Goal: Share content

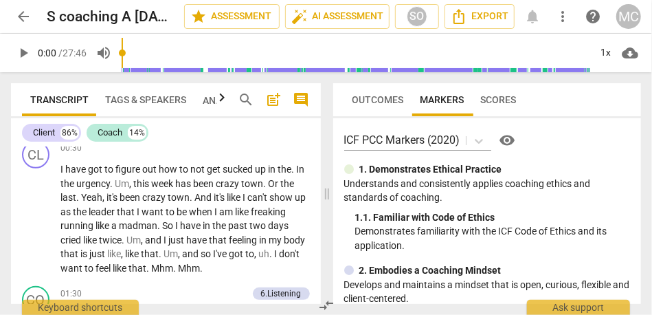
scroll to position [253, 0]
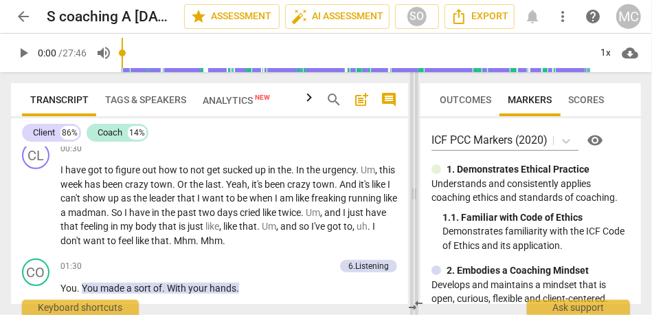
drag, startPoint x: 326, startPoint y: 186, endPoint x: 414, endPoint y: 192, distance: 88.2
click at [414, 192] on span at bounding box center [414, 193] width 8 height 243
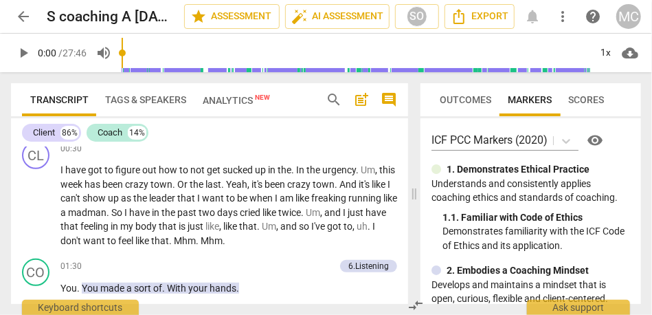
click at [333, 102] on span "search" at bounding box center [334, 99] width 16 height 16
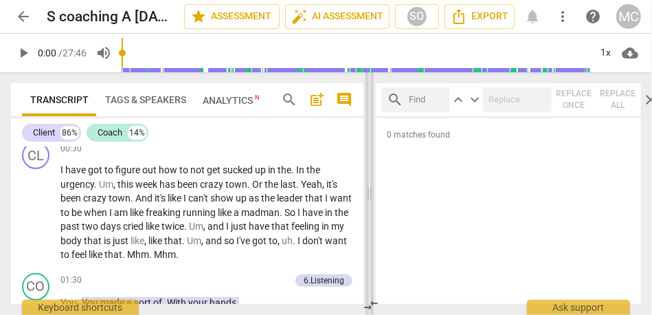
drag, startPoint x: 415, startPoint y: 194, endPoint x: 366, endPoint y: 194, distance: 49.5
click at [366, 194] on span at bounding box center [370, 193] width 8 height 243
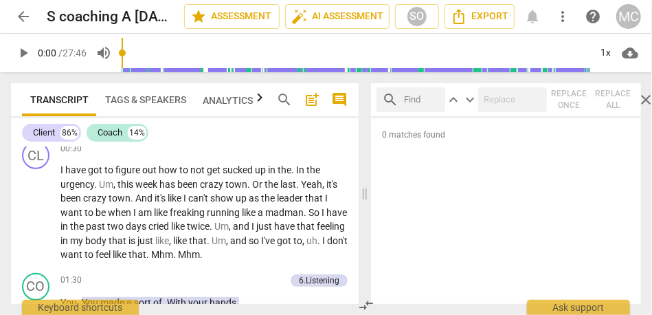
click at [416, 99] on input "text" at bounding box center [422, 100] width 36 height 22
type input ". So"
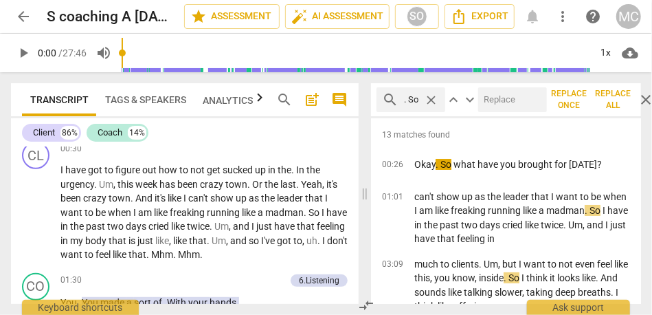
click at [500, 107] on input "text" at bounding box center [509, 100] width 63 height 22
type input ", so"
click at [606, 101] on span "Replace all" at bounding box center [612, 99] width 33 height 23
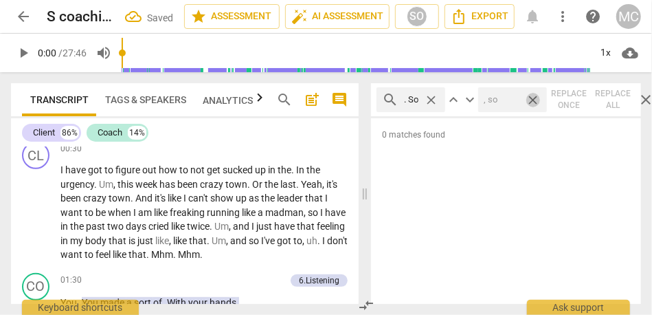
click at [534, 102] on span "close" at bounding box center [533, 100] width 14 height 14
click at [433, 100] on span "close" at bounding box center [431, 100] width 14 height 14
click at [412, 101] on input "text" at bounding box center [422, 100] width 36 height 22
type input "okay"
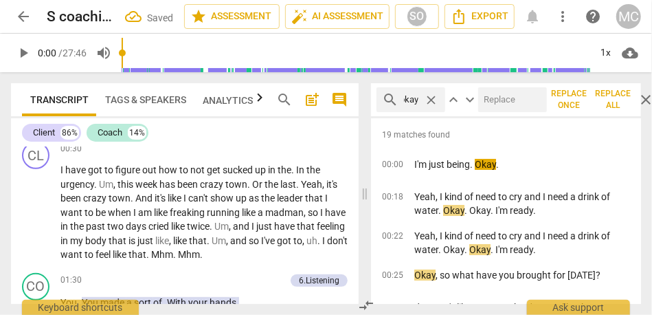
click at [508, 100] on input "text" at bounding box center [509, 100] width 63 height 22
type input "OK"
click at [614, 102] on span "Replace all" at bounding box center [612, 99] width 33 height 23
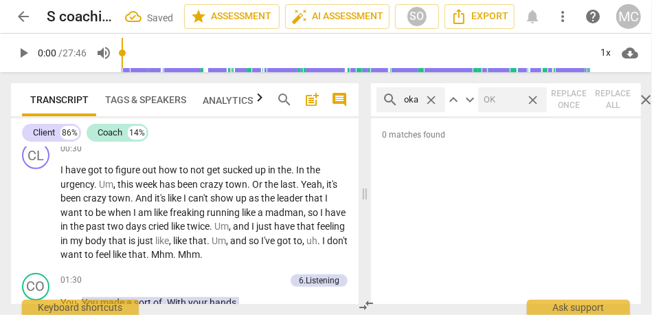
click at [532, 98] on span "close" at bounding box center [533, 100] width 14 height 14
click at [432, 97] on span "close" at bounding box center [431, 100] width 14 height 14
click at [404, 93] on div "search" at bounding box center [411, 99] width 69 height 25
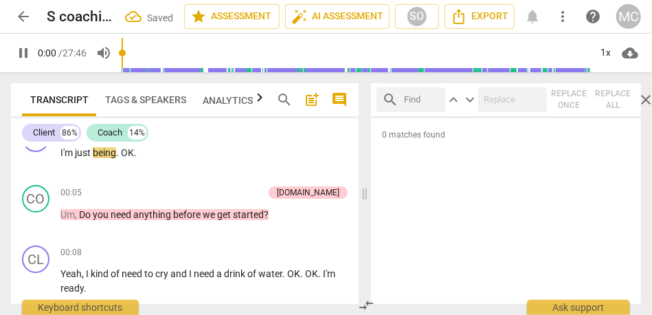
click at [416, 95] on input "text" at bounding box center [422, 100] width 36 height 22
type input "2"
type input ". And"
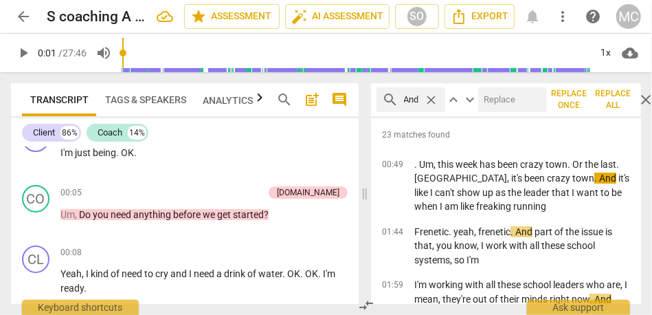
click at [508, 93] on input "text" at bounding box center [509, 100] width 63 height 22
type input ", and"
click at [614, 96] on span "Replace all" at bounding box center [612, 99] width 33 height 23
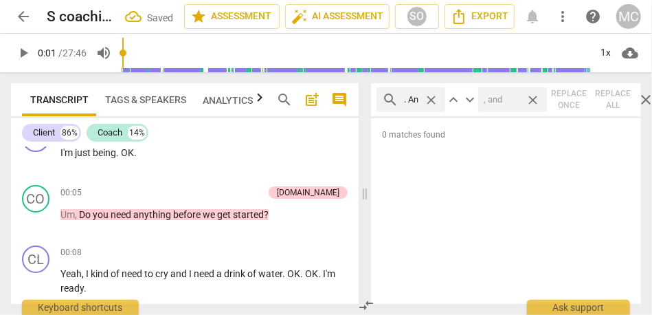
click at [537, 98] on span "close" at bounding box center [533, 100] width 14 height 14
click at [432, 100] on span "close" at bounding box center [431, 100] width 14 height 14
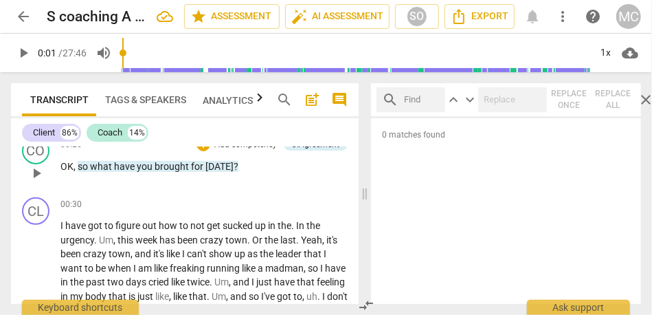
scroll to position [203, 0]
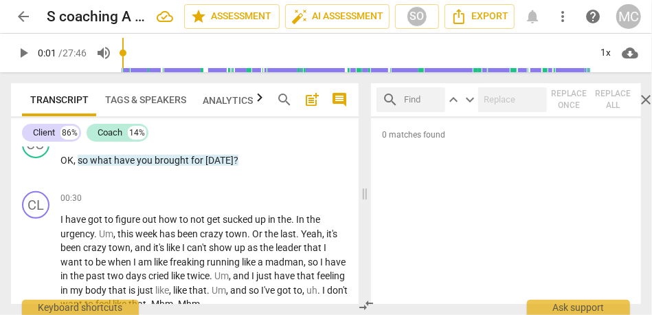
click at [416, 106] on input "text" at bounding box center [422, 100] width 36 height 22
type input ". um,"
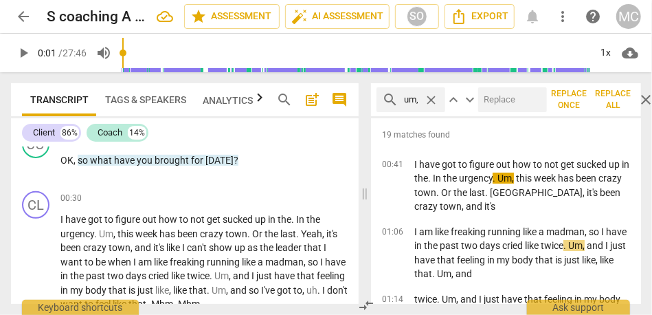
scroll to position [0, 0]
click at [508, 102] on input "text" at bounding box center [509, 100] width 63 height 22
type input "(umm)"
click at [609, 99] on span "Replace all" at bounding box center [612, 99] width 33 height 23
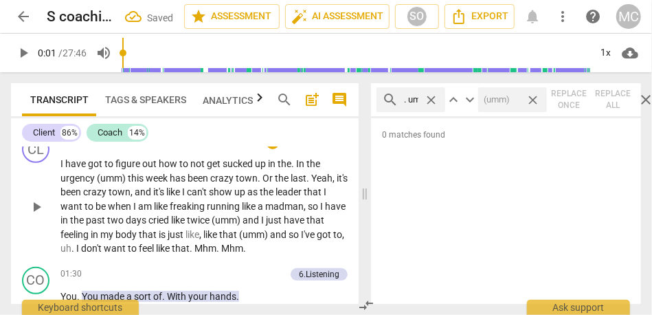
scroll to position [259, 0]
click at [433, 97] on span "close" at bounding box center [431, 100] width 14 height 14
click at [535, 98] on span "close" at bounding box center [533, 100] width 14 height 14
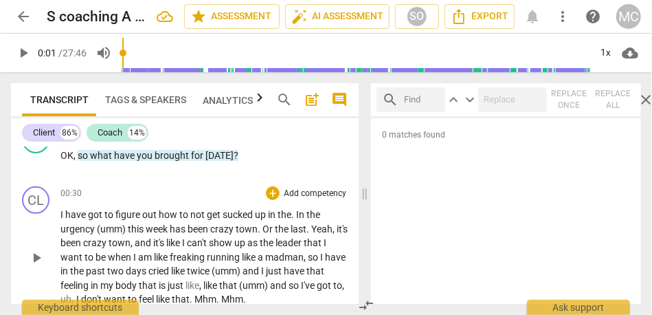
scroll to position [206, 0]
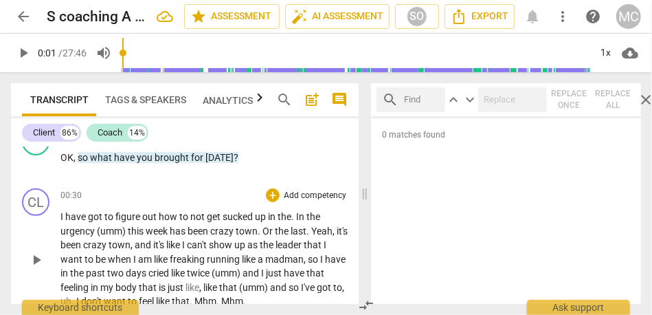
click at [295, 219] on span "." at bounding box center [293, 216] width 5 height 11
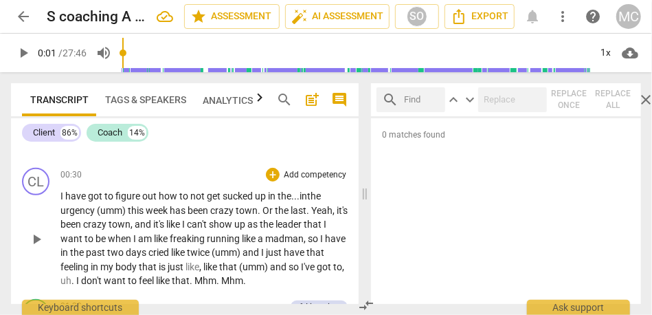
scroll to position [229, 0]
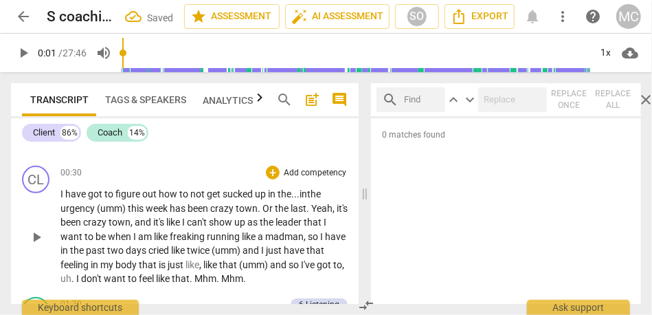
click at [263, 210] on span "Or" at bounding box center [268, 208] width 12 height 11
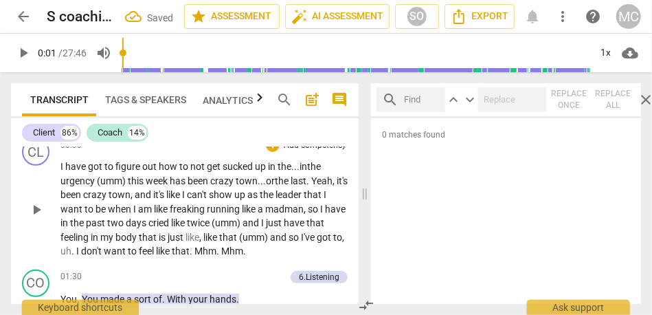
scroll to position [256, 0]
click at [412, 104] on input "text" at bounding box center [422, 100] width 36 height 22
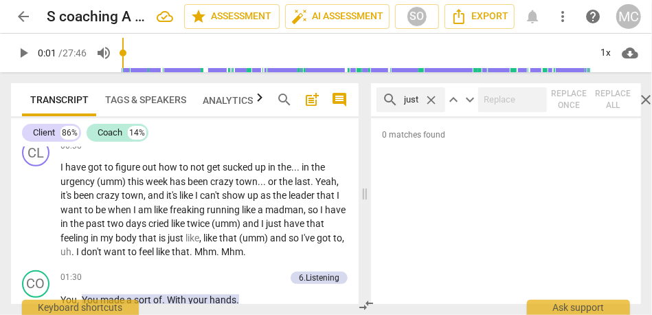
type input "just"
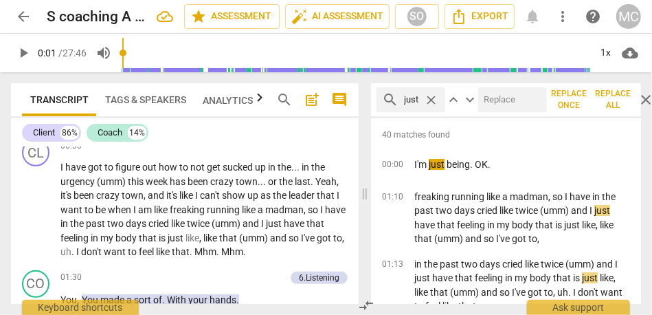
click at [496, 102] on input "text" at bounding box center [509, 100] width 63 height 22
type input "(just)"
click at [613, 98] on span "Replace all" at bounding box center [612, 99] width 33 height 23
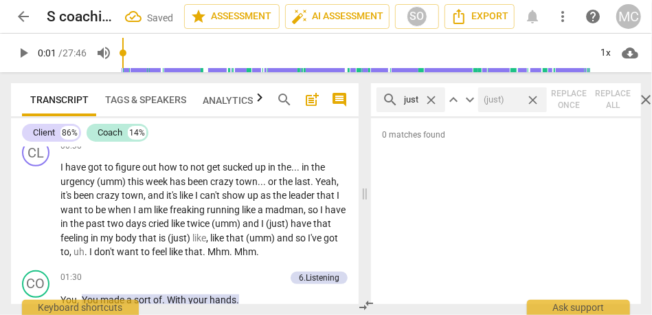
click at [533, 97] on span "close" at bounding box center [533, 100] width 14 height 14
click at [427, 99] on span "close" at bounding box center [431, 100] width 14 height 14
click at [414, 102] on input "text" at bounding box center [422, 100] width 36 height 22
type input ", uh."
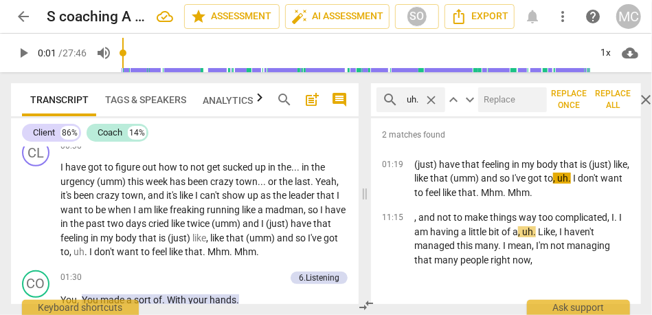
click at [511, 98] on input "text" at bounding box center [509, 100] width 63 height 22
type input "(uh)"
click at [609, 100] on span "Replace all" at bounding box center [612, 99] width 33 height 23
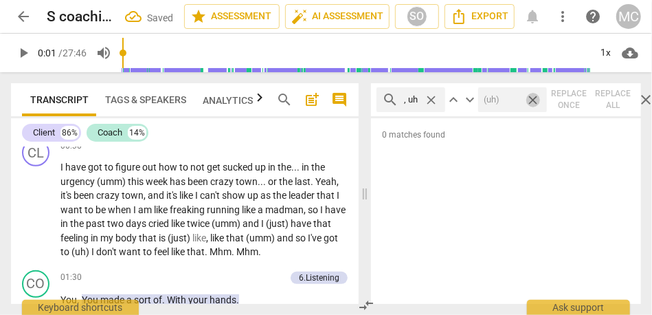
click at [535, 103] on span "close" at bounding box center [533, 100] width 14 height 14
click at [435, 93] on span "close" at bounding box center [431, 100] width 14 height 14
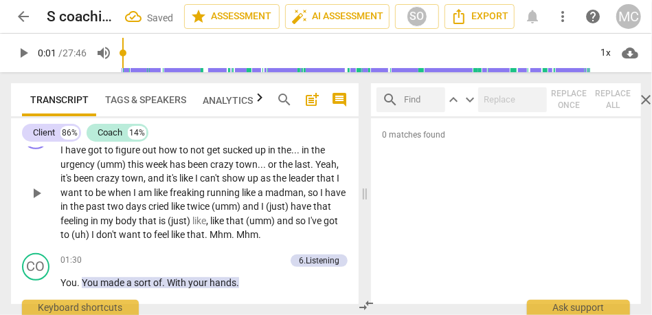
scroll to position [273, 0]
click at [418, 100] on input "text" at bounding box center [422, 100] width 36 height 22
type input "mhm"
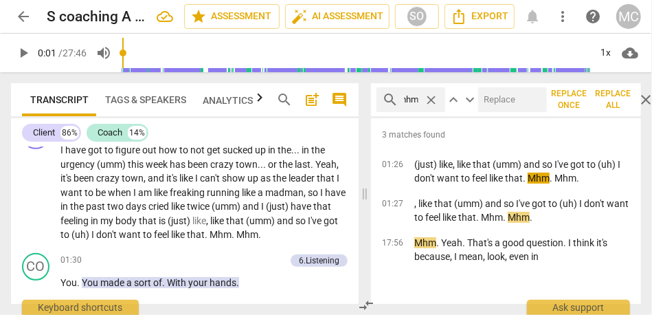
click at [504, 100] on input "text" at bounding box center [509, 100] width 63 height 22
type input "mm-hmm"
click at [607, 95] on span "Replace all" at bounding box center [612, 99] width 33 height 23
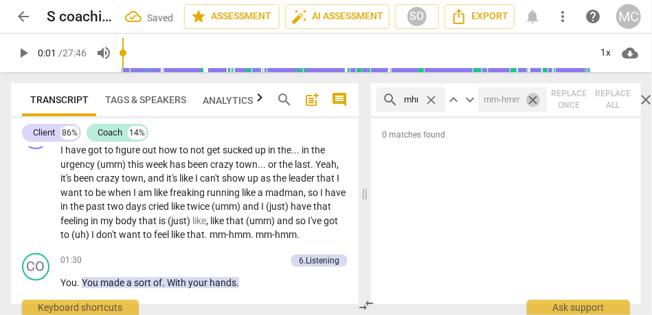
click at [534, 98] on span "close" at bounding box center [533, 100] width 14 height 14
click at [435, 98] on span "close" at bounding box center [431, 100] width 14 height 14
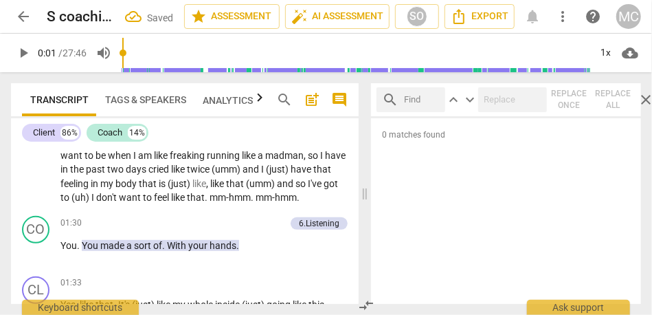
click at [410, 93] on input "text" at bounding box center [422, 100] width 36 height 22
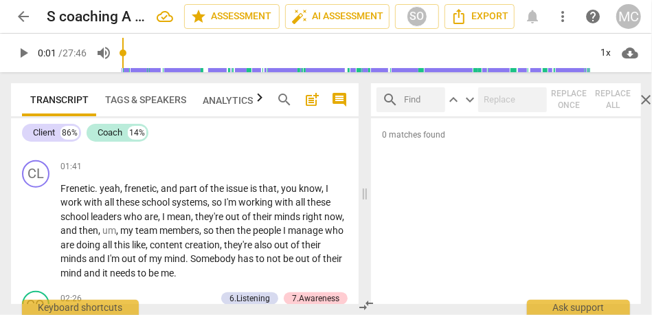
scroll to position [550, 0]
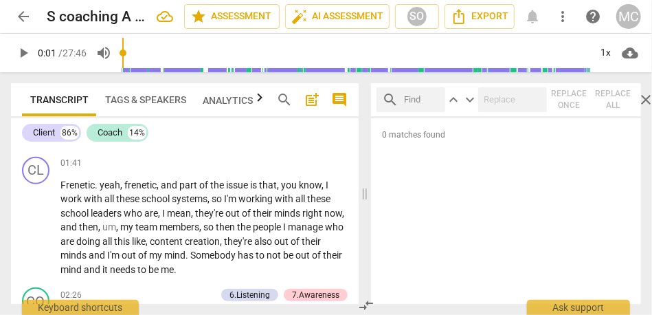
click at [404, 99] on div "search" at bounding box center [411, 99] width 69 height 25
click at [424, 100] on input "text" at bounding box center [422, 100] width 36 height 22
type input "3"
type input ", u"
type input "3"
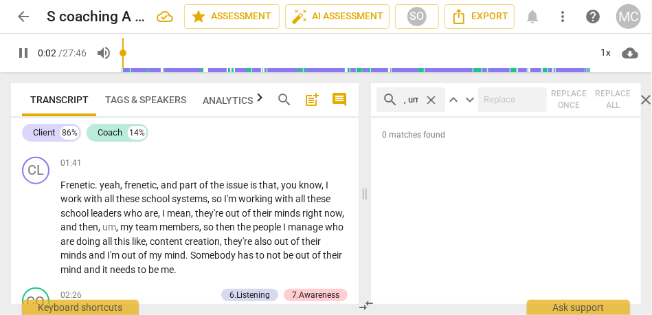
scroll to position [0, 3]
type input ", um,"
type input "3"
type input ", um,"
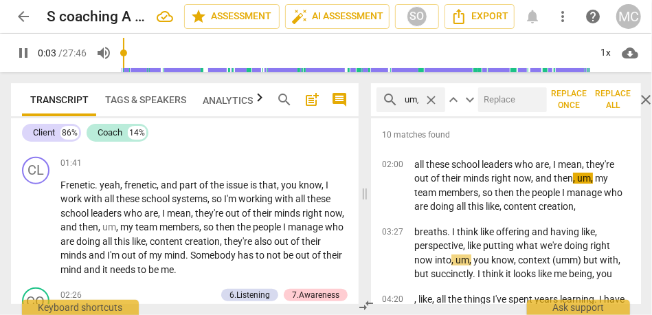
click at [497, 104] on input "text" at bounding box center [509, 100] width 63 height 22
type input "4"
type input "("
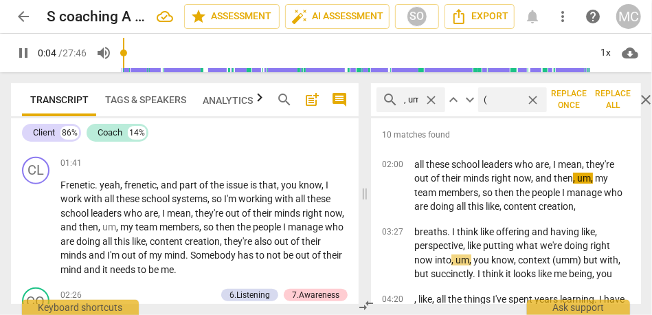
type input "5"
type input "(umm"
type input "5"
type input "(umm)"
type input "6"
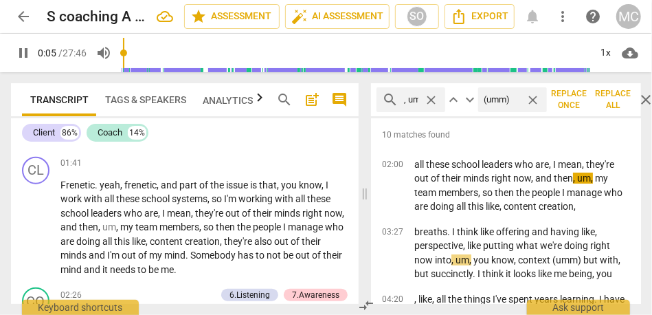
type input "(umm)"
click at [615, 104] on span "Replace all" at bounding box center [612, 99] width 33 height 23
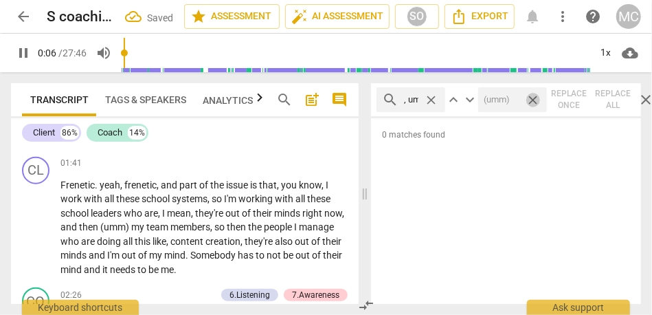
click at [534, 104] on span "close" at bounding box center [533, 100] width 14 height 14
type input "7"
click at [430, 99] on span "close" at bounding box center [431, 100] width 14 height 14
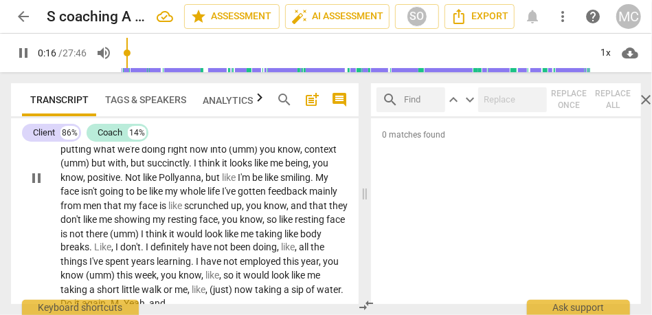
scroll to position [883, 0]
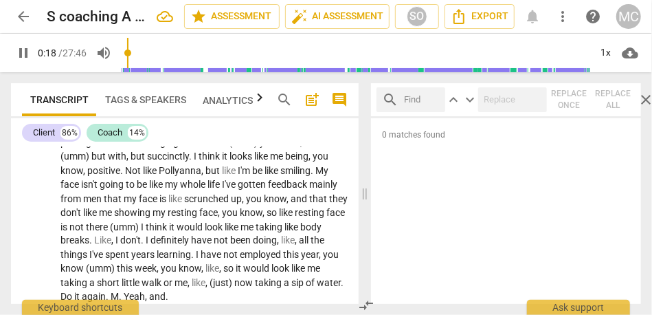
click at [424, 100] on input "text" at bounding box center [422, 100] width 36 height 22
type input "19"
type input "."
type input "20"
type input ". l"
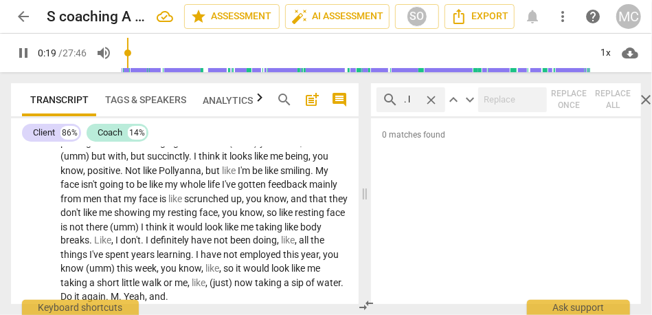
type input "20"
type input ". like"
type input "20"
type input ". like,"
type input "20"
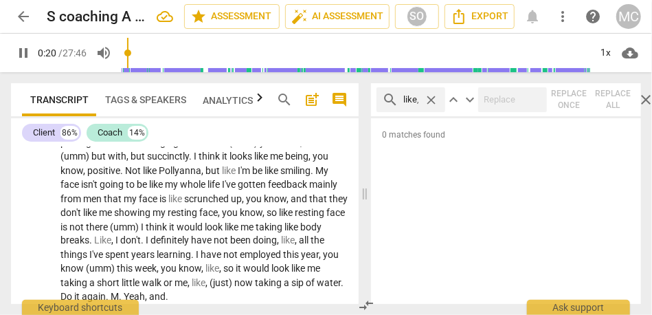
type input ". like,"
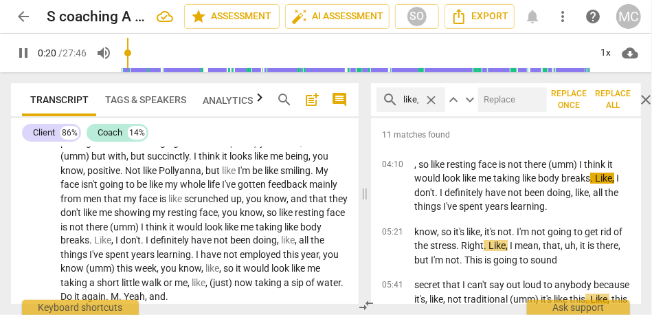
type input "21"
type input ". like"
type input "21"
type input ". like"
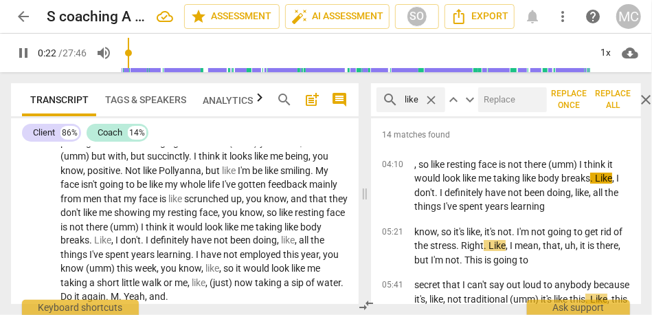
click at [504, 101] on input "text" at bounding box center [509, 100] width 63 height 22
type input "23"
type input ",,"
type input "23"
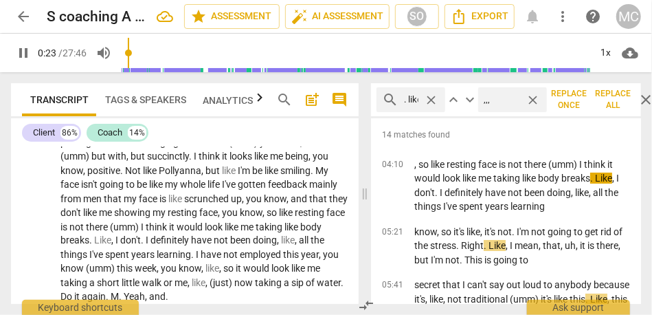
type input ",,,"
type input "23"
type input ",,, ("
type input "24"
type input ",,,"
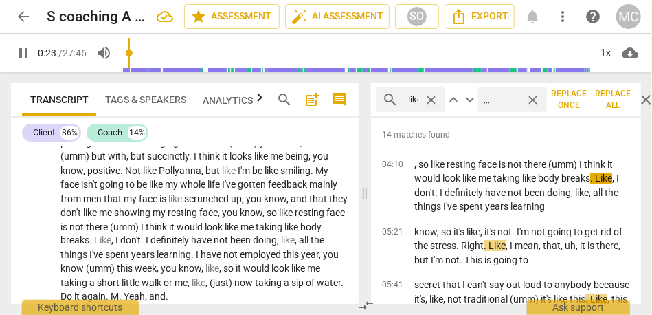
type input "24"
type input ","
type input "24"
type input ".."
type input "25"
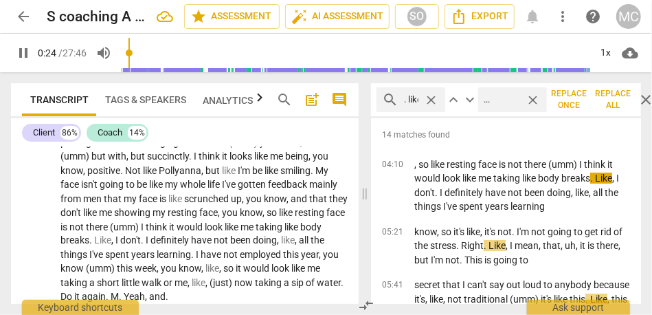
type input "..."
type input "25"
type input "... ("
type input "25"
type input "... (li"
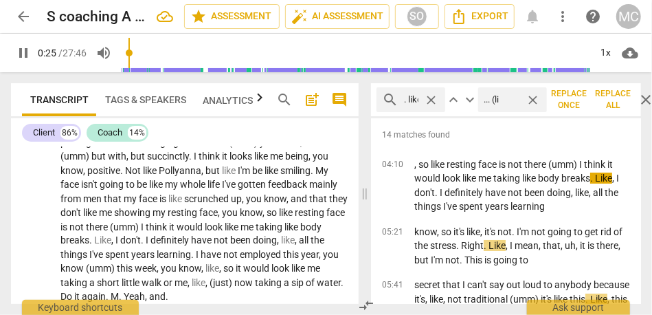
type input "25"
type input "... (like"
type input "26"
type input "... (like)"
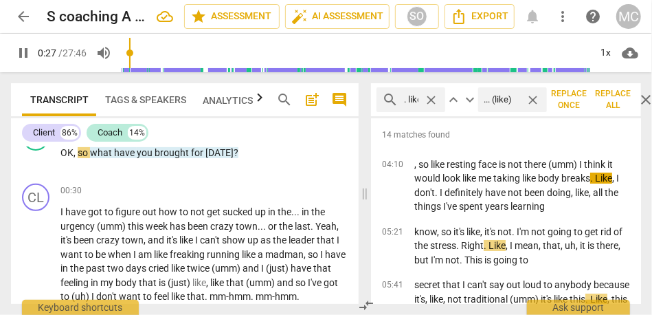
type input "28"
type input "... (like)"
click at [417, 101] on input ". like" at bounding box center [411, 100] width 14 height 22
type input "29"
type input ". like,"
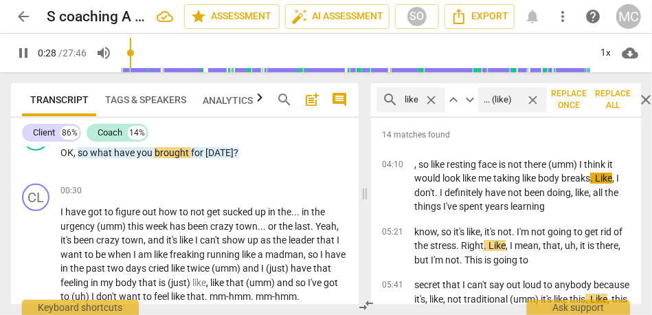
scroll to position [0, 5]
type input "30"
type input ". like,"
click at [616, 94] on span "Replace all" at bounding box center [612, 99] width 33 height 23
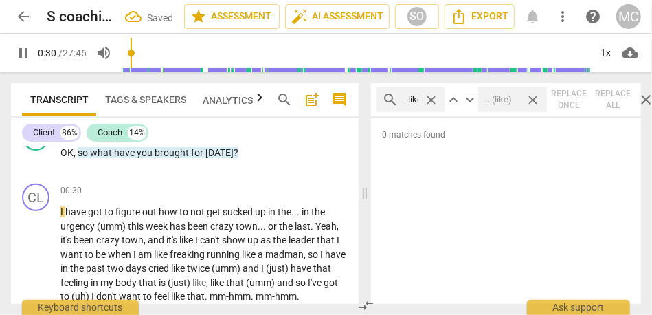
type input "31"
click at [434, 99] on span "close" at bounding box center [431, 100] width 14 height 14
type input "32"
click at [531, 100] on span "close" at bounding box center [533, 100] width 14 height 14
click at [410, 94] on input "text" at bounding box center [422, 100] width 36 height 22
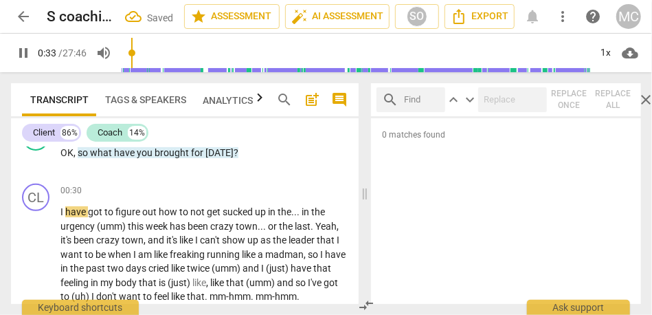
type input "33"
type input "."
type input "34"
type input "."
type input "34"
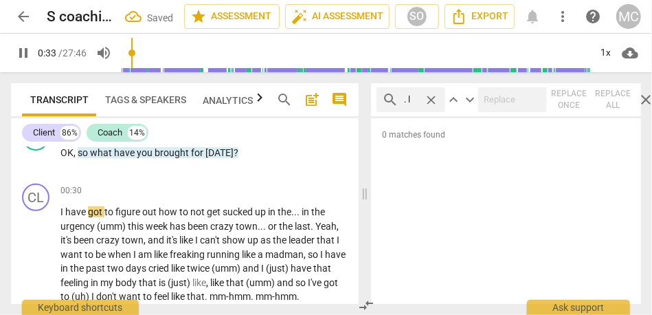
type input ". li"
type input "34"
type input ". like,"
type input "35"
type input ". like"
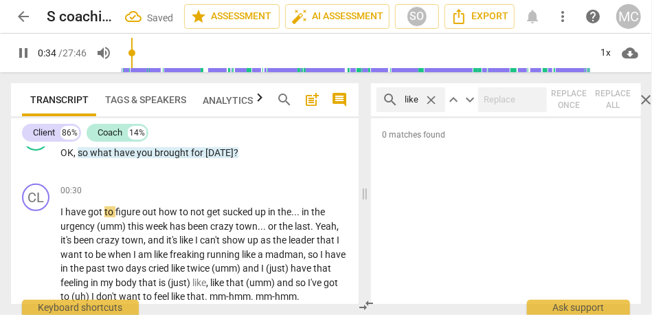
type input "35"
type input ". like"
type input "36"
type input "."
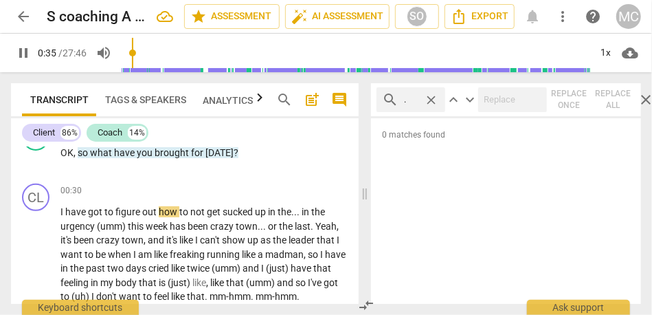
scroll to position [0, 0]
type input "37"
type input "."
type input "37"
type input ". l"
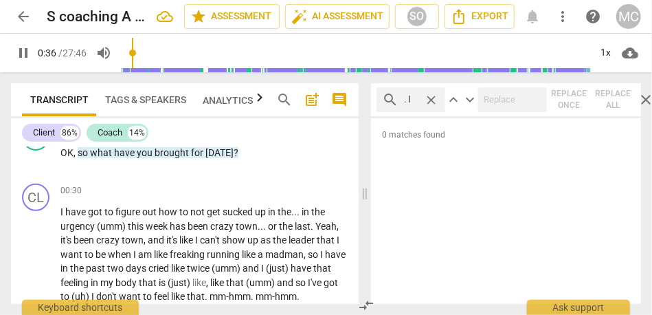
type input "37"
type input ". like"
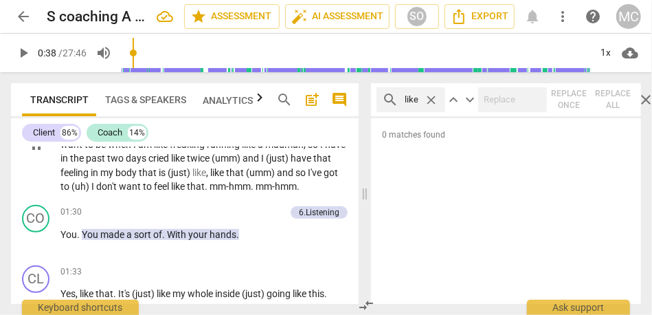
type input "38"
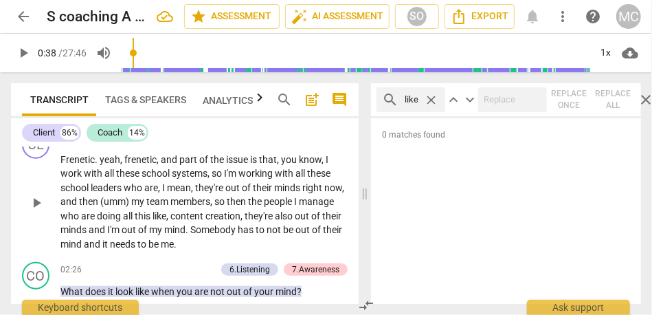
scroll to position [571, 0]
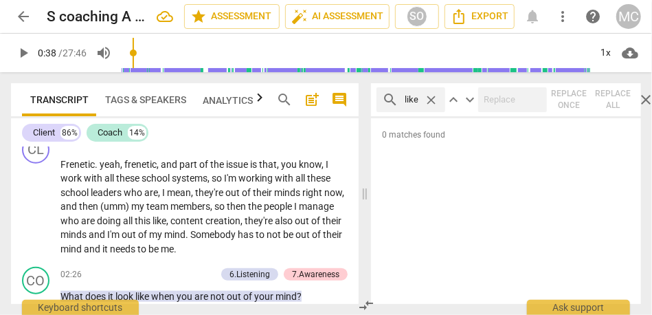
click at [431, 101] on span "close" at bounding box center [431, 100] width 14 height 14
click at [419, 100] on input "text" at bounding box center [422, 100] width 36 height 22
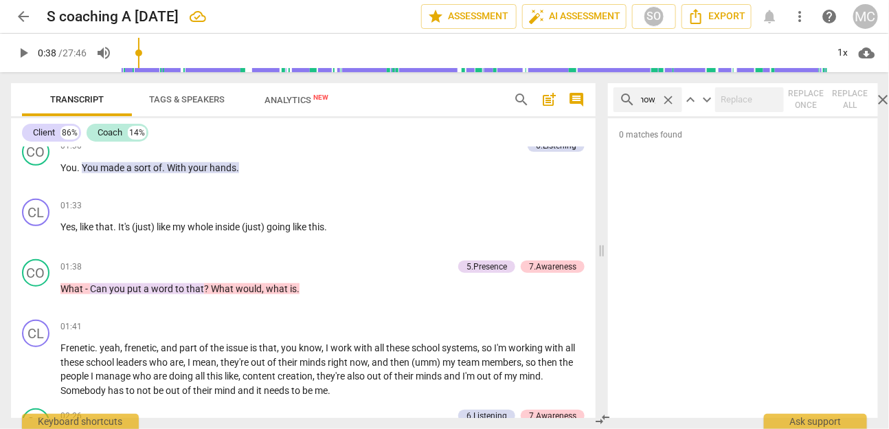
scroll to position [0, 28]
type input ", you know,"
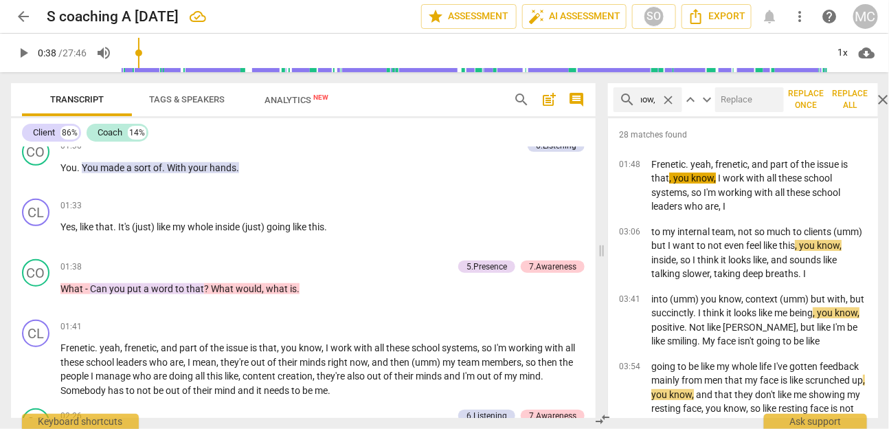
click at [651, 95] on input "text" at bounding box center [746, 100] width 63 height 22
type input "... (you know)"
click at [651, 98] on span "Replace all" at bounding box center [849, 99] width 33 height 23
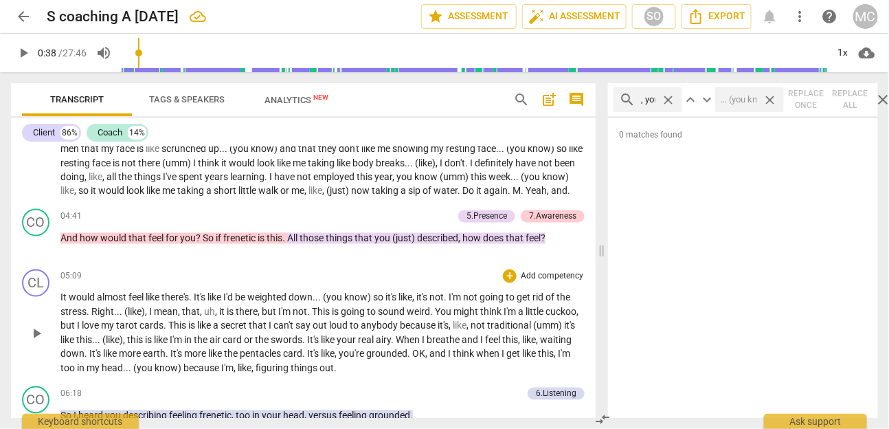
scroll to position [838, 0]
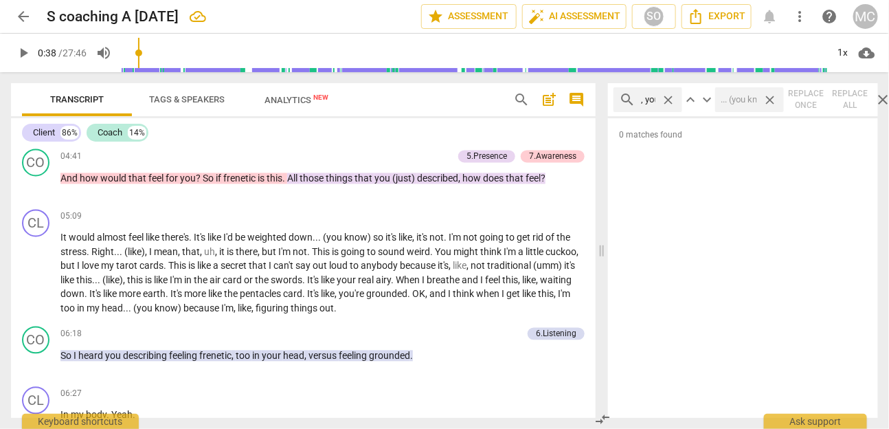
click at [651, 98] on span "close" at bounding box center [668, 100] width 14 height 14
click at [651, 91] on input "text" at bounding box center [659, 100] width 36 height 22
type input ", like,"
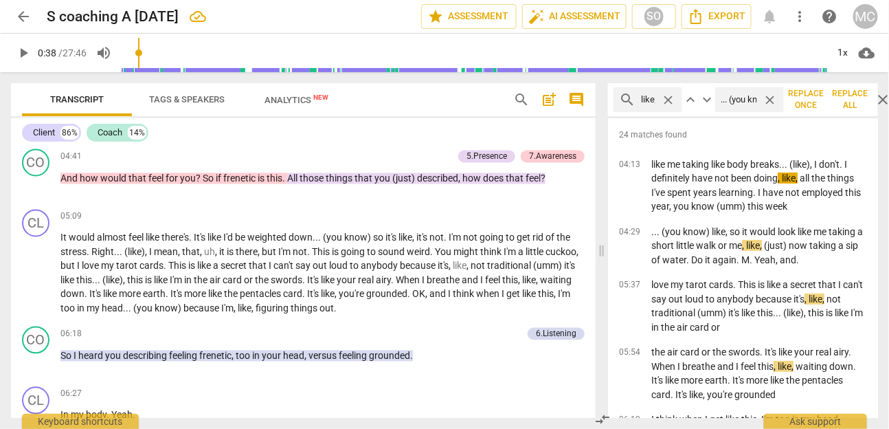
click at [651, 98] on span "close" at bounding box center [770, 100] width 14 height 14
click at [651, 104] on input "text" at bounding box center [746, 100] width 63 height 22
type input "(like)"
click at [651, 100] on span "Replace all" at bounding box center [849, 99] width 33 height 23
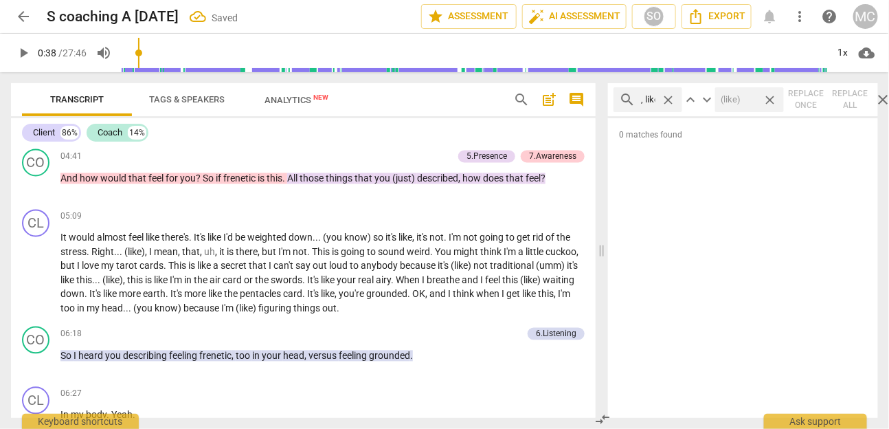
click at [651, 98] on span "close" at bounding box center [770, 100] width 14 height 14
click at [651, 102] on span "close" at bounding box center [668, 100] width 14 height 14
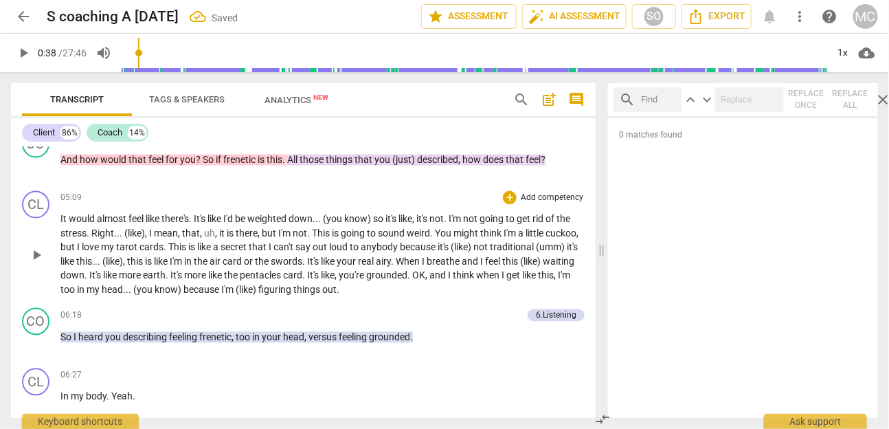
scroll to position [869, 0]
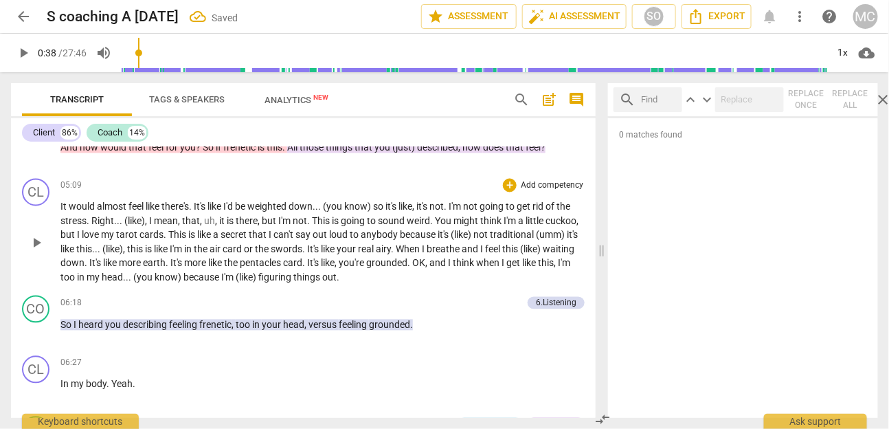
click at [127, 255] on span "," at bounding box center [125, 249] width 4 height 11
click at [651, 98] on input "text" at bounding box center [659, 100] width 36 height 22
type input "),"
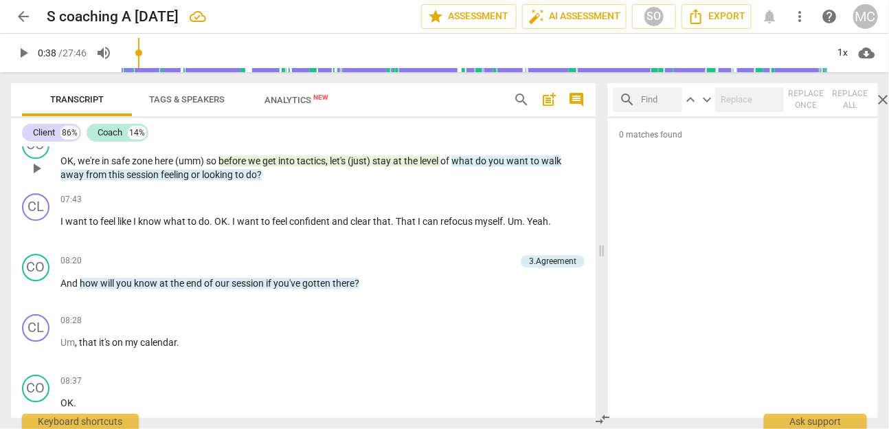
scroll to position [1293, 0]
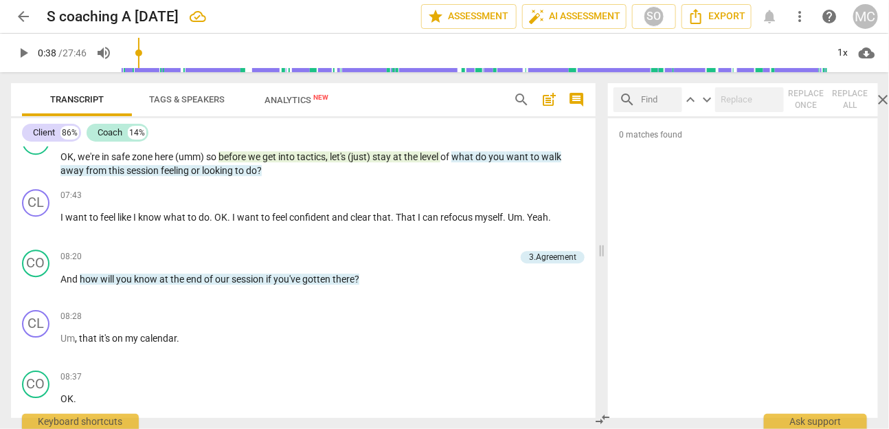
click at [646, 107] on input "text" at bounding box center [659, 100] width 36 height 22
type input ". um."
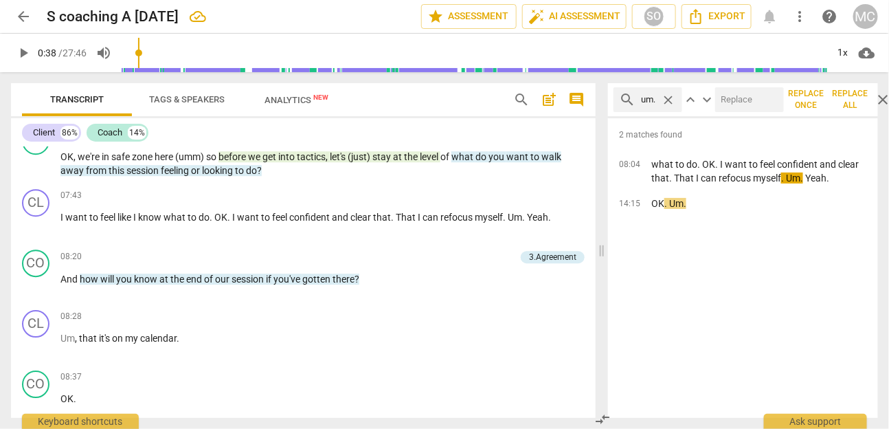
click at [651, 102] on input "text" at bounding box center [746, 100] width 63 height 22
type input "(umm)"
click at [651, 98] on span "Replace all" at bounding box center [849, 99] width 33 height 23
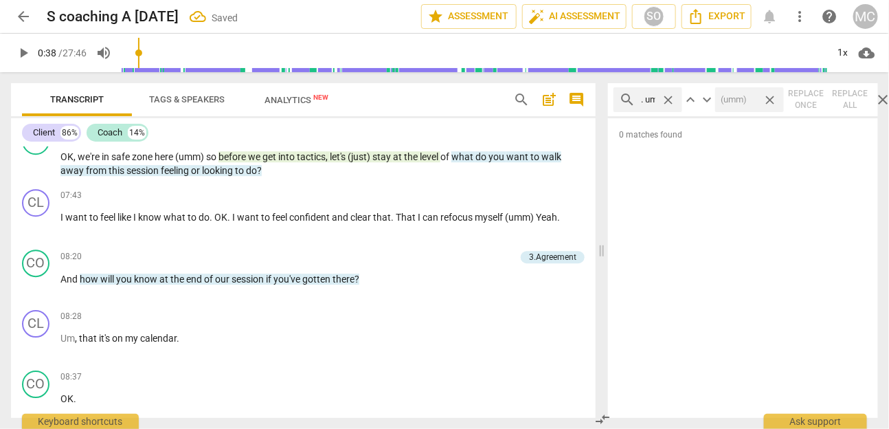
click at [651, 99] on span "close" at bounding box center [668, 100] width 14 height 14
click at [651, 98] on span "close" at bounding box center [770, 100] width 14 height 14
click at [647, 99] on input "text" at bounding box center [659, 100] width 36 height 22
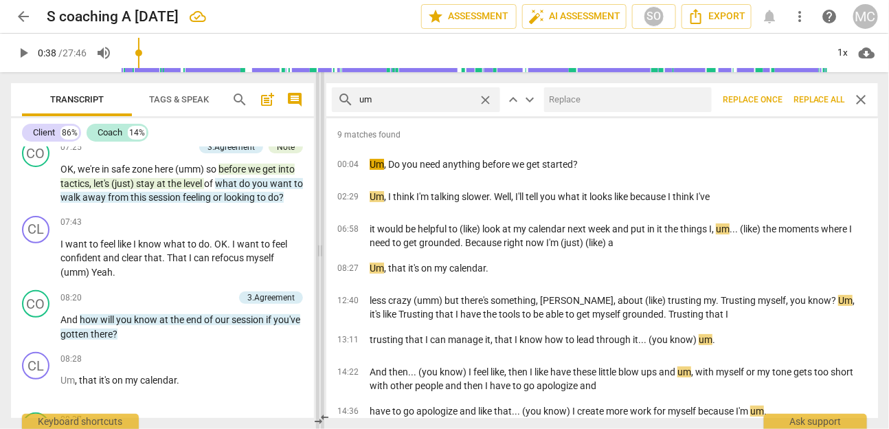
scroll to position [1763, 0]
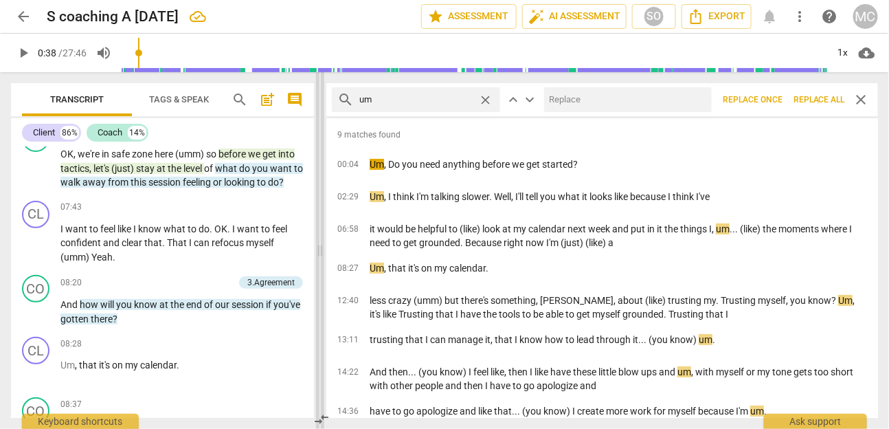
drag, startPoint x: 603, startPoint y: 241, endPoint x: 321, endPoint y: 247, distance: 281.8
click at [321, 247] on span at bounding box center [320, 250] width 8 height 357
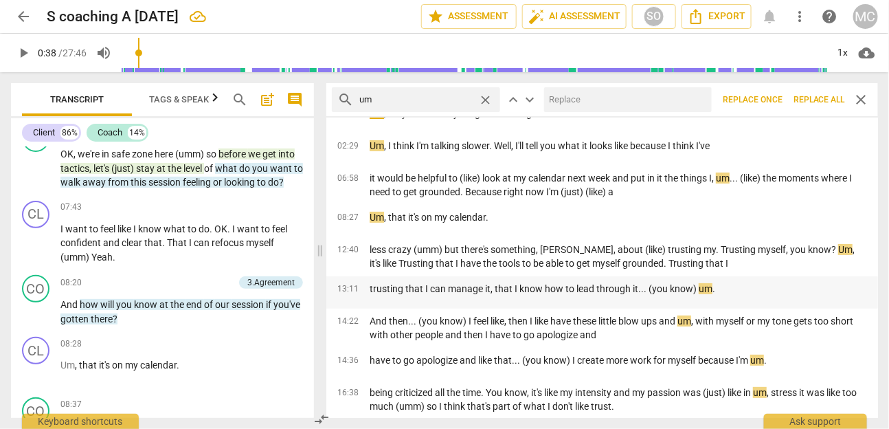
scroll to position [0, 0]
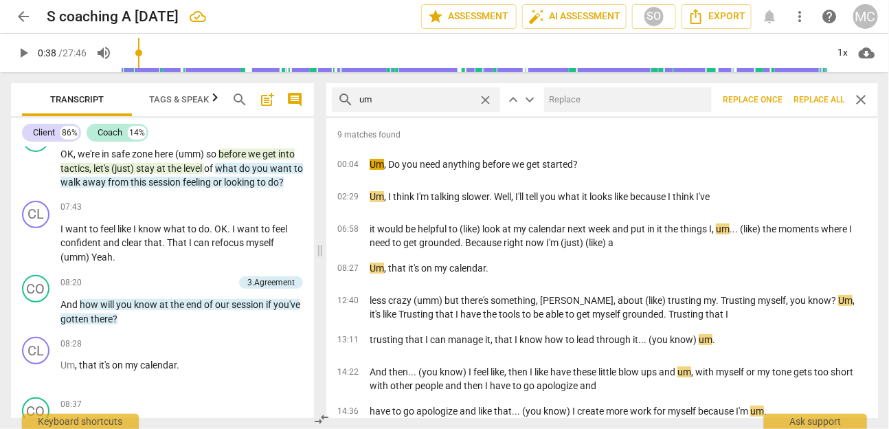
click at [425, 100] on input "um" at bounding box center [415, 100] width 113 height 22
type input "um."
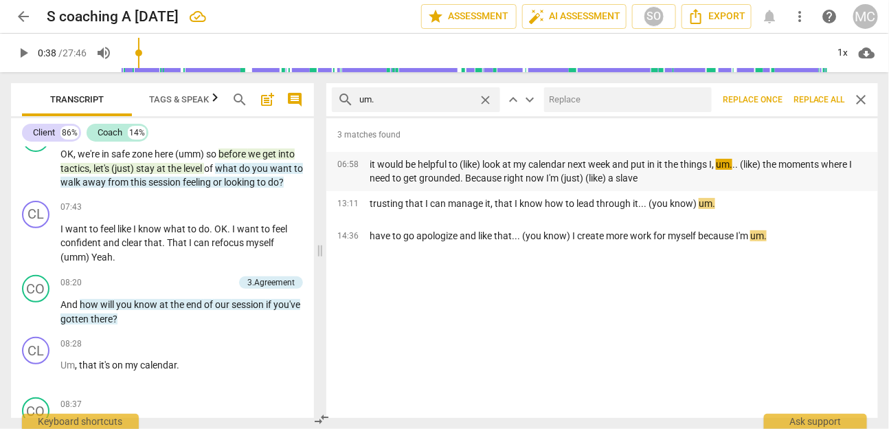
click at [651, 163] on p "it would be helpful to (like) look at my calendar next week and put in it the t…" at bounding box center [618, 171] width 497 height 28
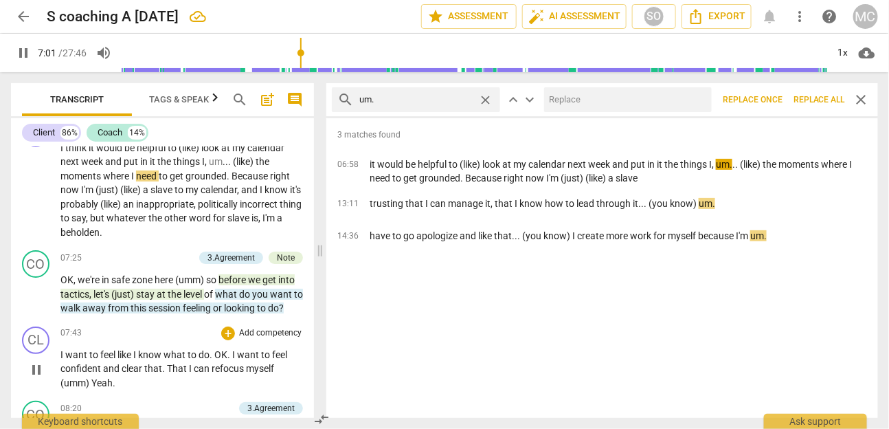
scroll to position [1588, 0]
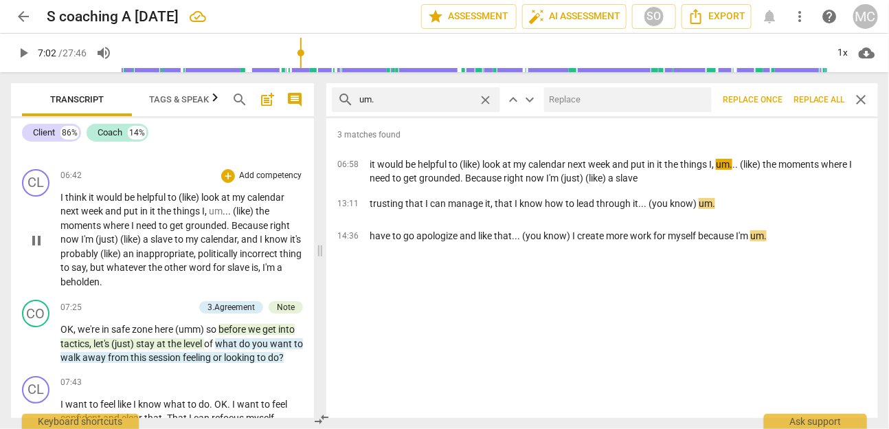
type input "423"
drag, startPoint x: 234, startPoint y: 226, endPoint x: 207, endPoint y: 225, distance: 26.8
click at [207, 225] on p "I think it would be helpful to (like) look at my calendar next week and put in …" at bounding box center [181, 239] width 243 height 99
click at [481, 95] on span "close" at bounding box center [486, 100] width 14 height 14
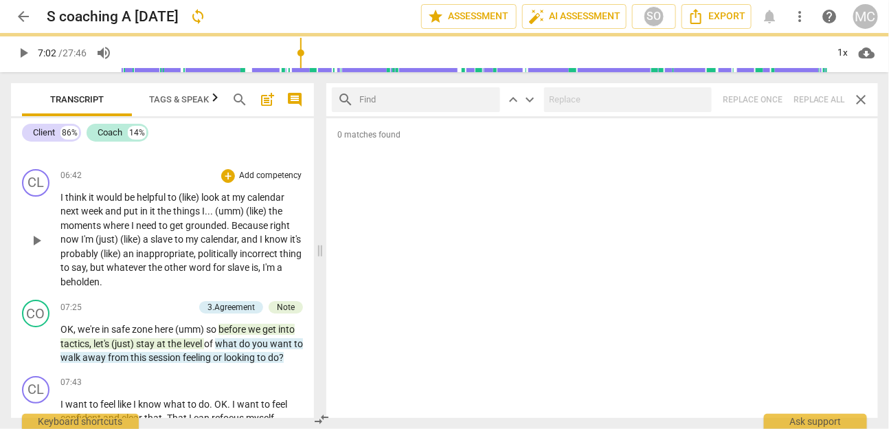
click at [482, 96] on input "text" at bounding box center [426, 100] width 135 height 22
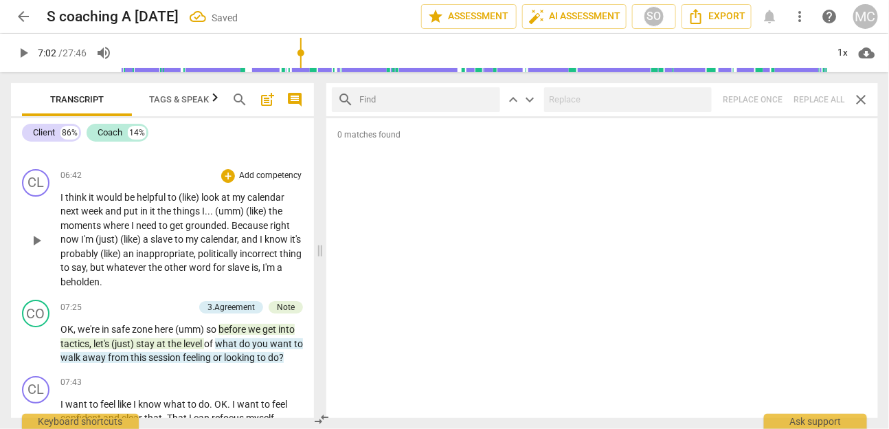
click at [467, 97] on input "text" at bounding box center [426, 100] width 135 height 22
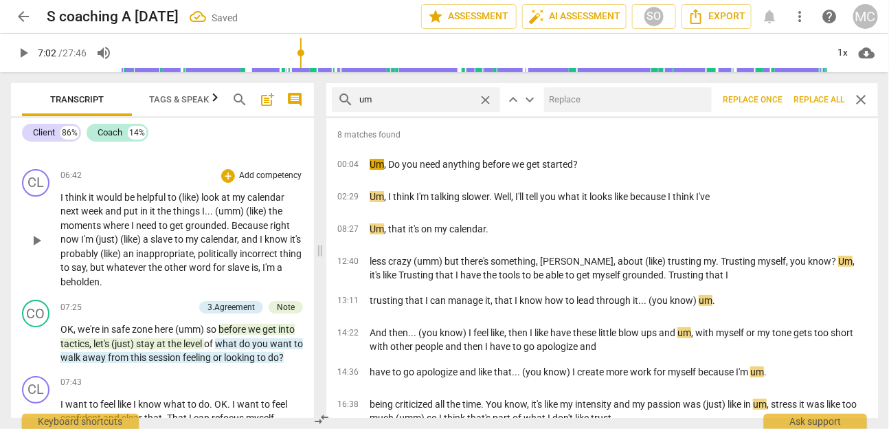
click at [445, 106] on input "um" at bounding box center [415, 100] width 113 height 22
type input "um,"
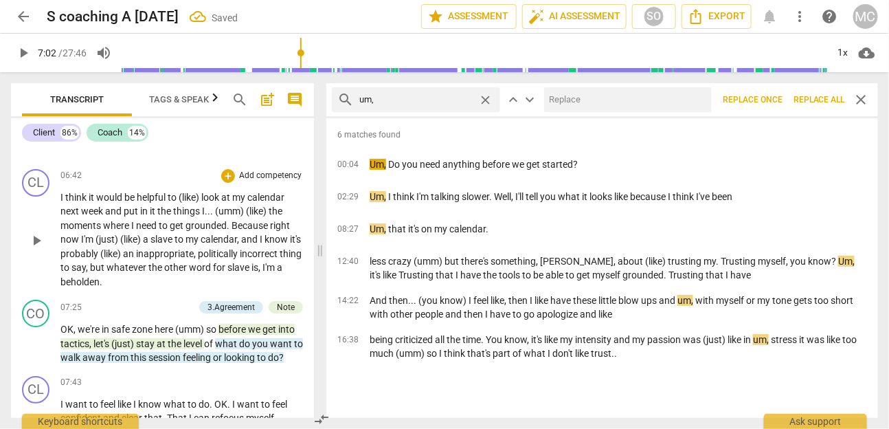
click at [600, 104] on input "text" at bounding box center [625, 100] width 162 height 22
type input "(umm)"
click at [651, 101] on span "Replace all" at bounding box center [820, 100] width 52 height 12
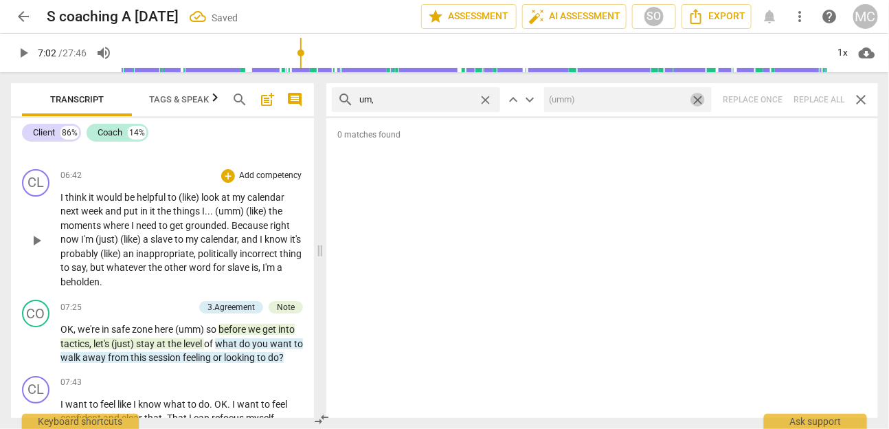
click at [651, 95] on span "close" at bounding box center [698, 100] width 14 height 14
click at [491, 99] on span "close" at bounding box center [486, 100] width 14 height 14
click at [458, 102] on input "text" at bounding box center [426, 100] width 135 height 22
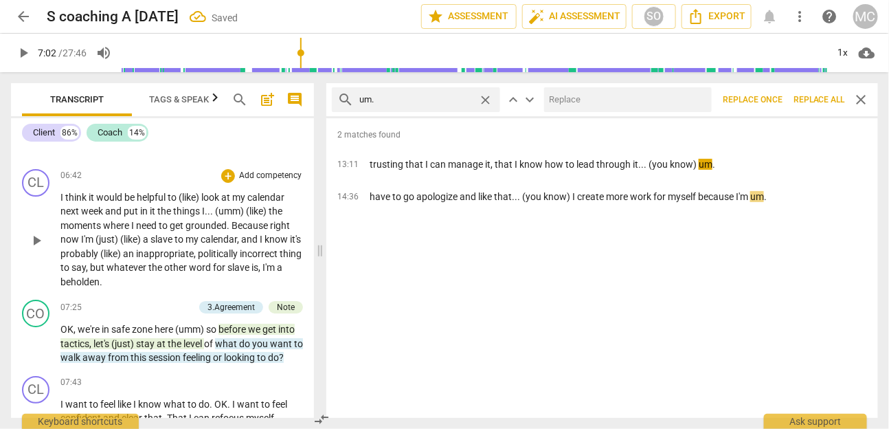
type input "um."
click at [586, 103] on input "text" at bounding box center [625, 100] width 162 height 22
type input "(umm)"
click at [651, 98] on span "Replace all" at bounding box center [820, 100] width 52 height 12
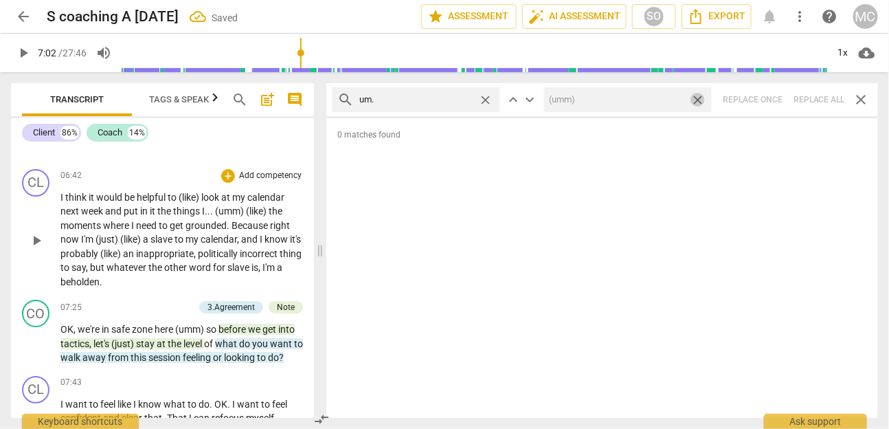
click at [651, 99] on span "close" at bounding box center [698, 100] width 14 height 14
click at [493, 101] on span "close" at bounding box center [486, 100] width 14 height 14
click at [470, 98] on input "text" at bounding box center [426, 100] width 135 height 22
type input "uh"
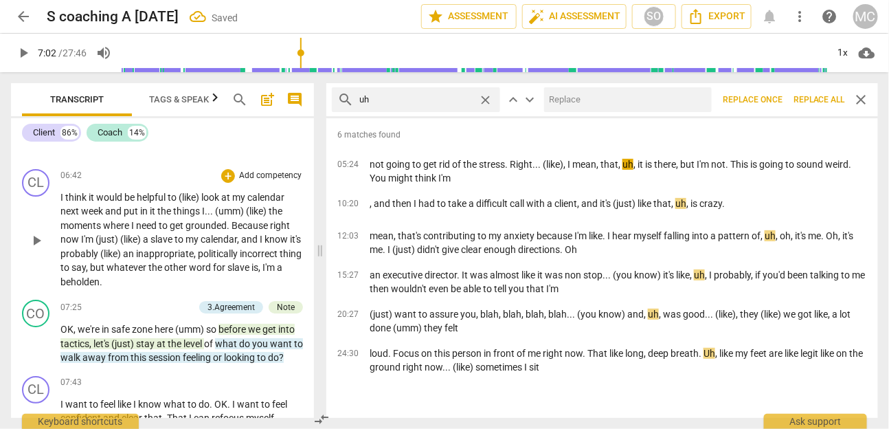
click at [627, 100] on input "text" at bounding box center [625, 100] width 162 height 22
type input ","
drag, startPoint x: 450, startPoint y: 101, endPoint x: 300, endPoint y: 109, distance: 150.7
click at [300, 109] on div "Transcript Tags & Speakers Analytics New search post_add comment Client 86% Coa…" at bounding box center [444, 250] width 889 height 357
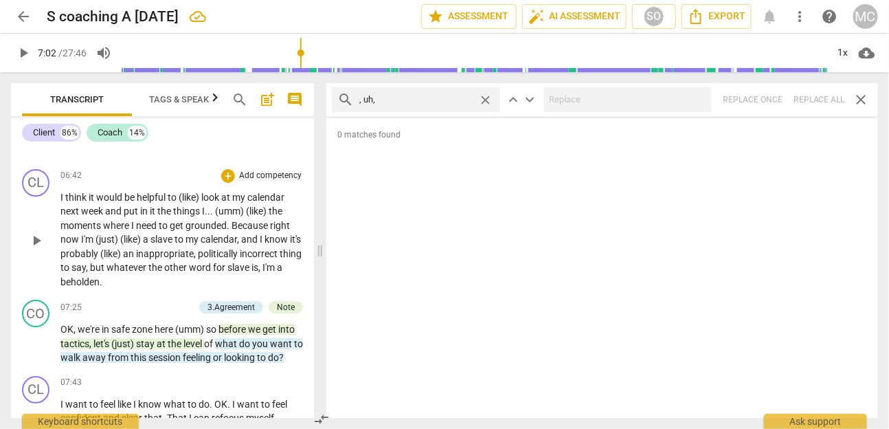
type input ", uh,"
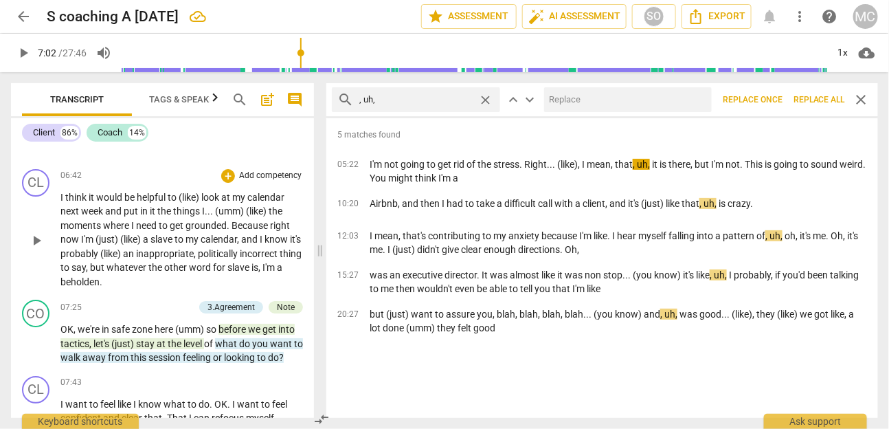
click at [605, 91] on input "text" at bounding box center [625, 100] width 162 height 22
type input "(uh)"
click at [651, 92] on button "Replace all" at bounding box center [819, 99] width 63 height 25
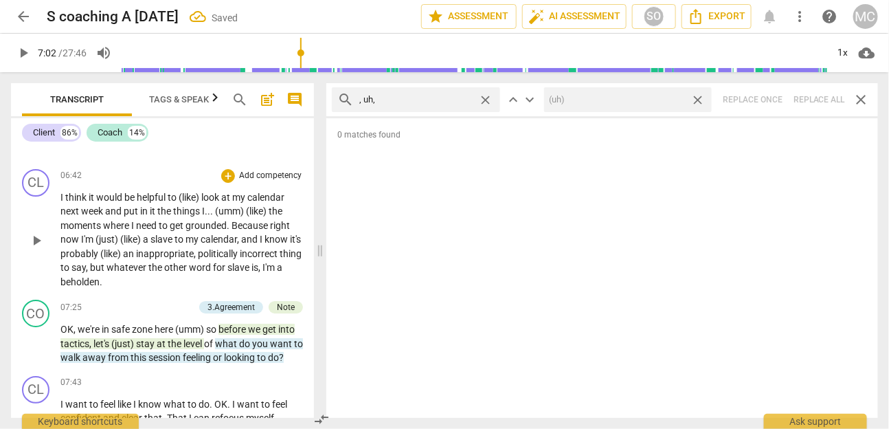
click at [651, 95] on span "close" at bounding box center [698, 100] width 14 height 14
click at [489, 98] on span "close" at bounding box center [486, 100] width 14 height 14
click at [460, 102] on input "text" at bounding box center [426, 100] width 135 height 22
type input "uh"
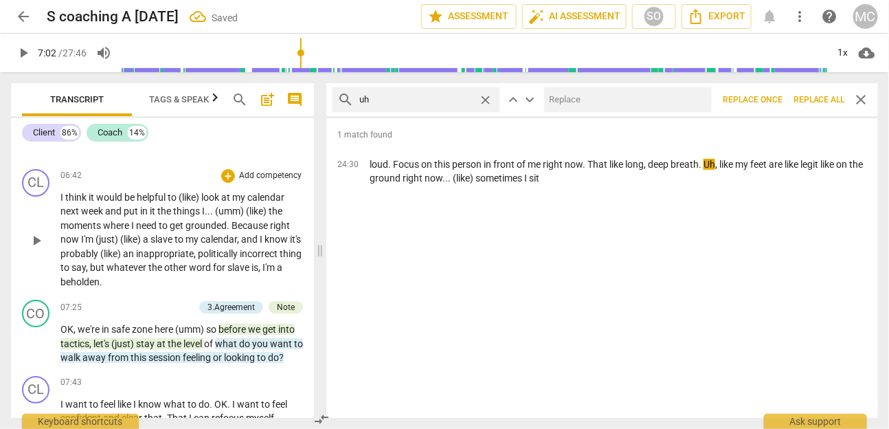
click at [439, 100] on input "uh" at bounding box center [415, 100] width 113 height 22
click at [491, 104] on span "close" at bounding box center [486, 100] width 14 height 14
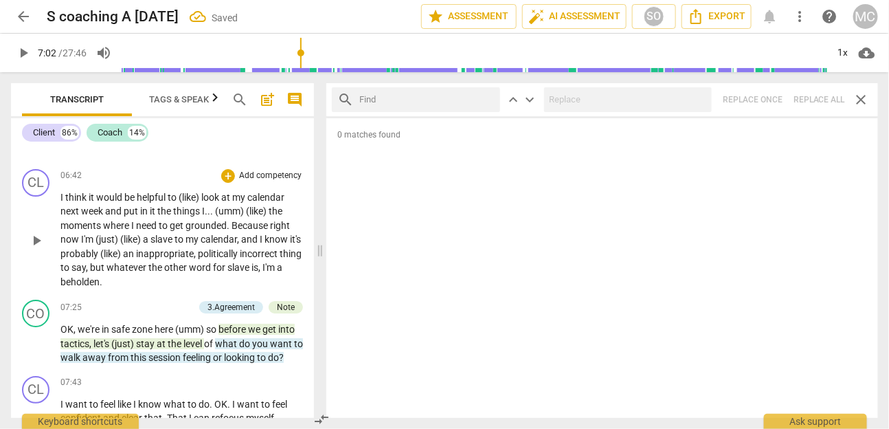
click at [454, 104] on input "text" at bounding box center [426, 100] width 135 height 22
type input ". uh,"
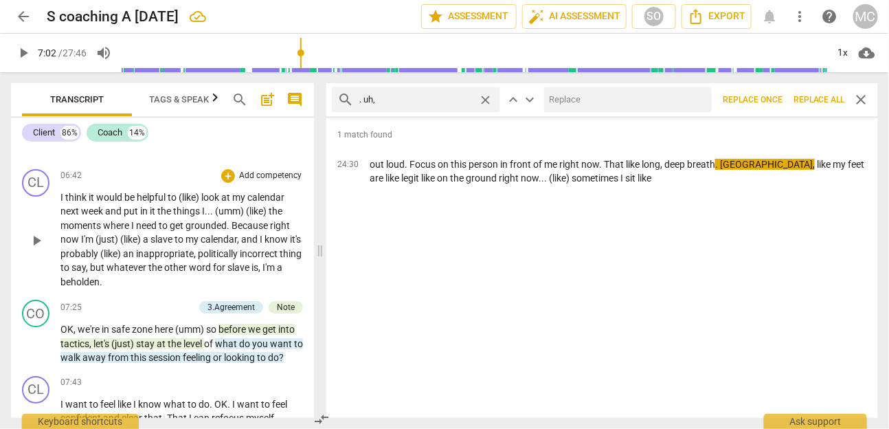
click at [623, 98] on input "text" at bounding box center [625, 100] width 162 height 22
type input "*"
type input "(uh)"
click at [651, 92] on button "Replace all" at bounding box center [819, 99] width 63 height 25
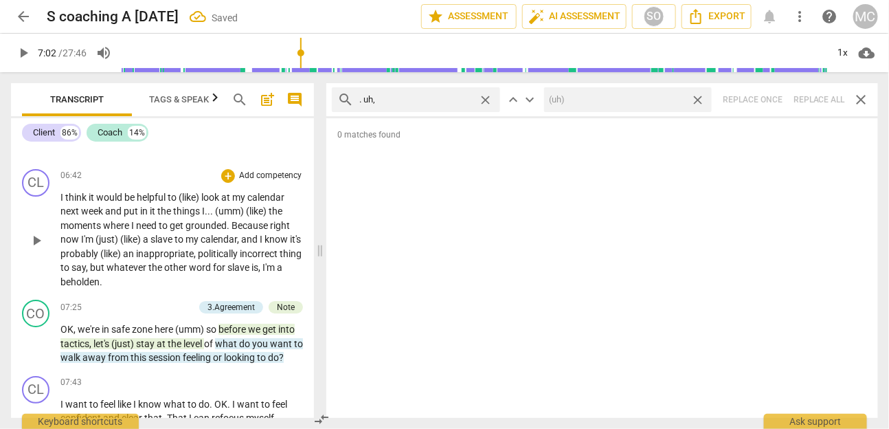
click at [651, 98] on span "close" at bounding box center [698, 100] width 14 height 14
click at [475, 101] on div "search . uh, close" at bounding box center [416, 99] width 168 height 25
click at [486, 99] on span "close" at bounding box center [486, 100] width 14 height 14
drag, startPoint x: 320, startPoint y: 232, endPoint x: 534, endPoint y: 230, distance: 213.7
click at [324, 230] on span at bounding box center [320, 250] width 8 height 357
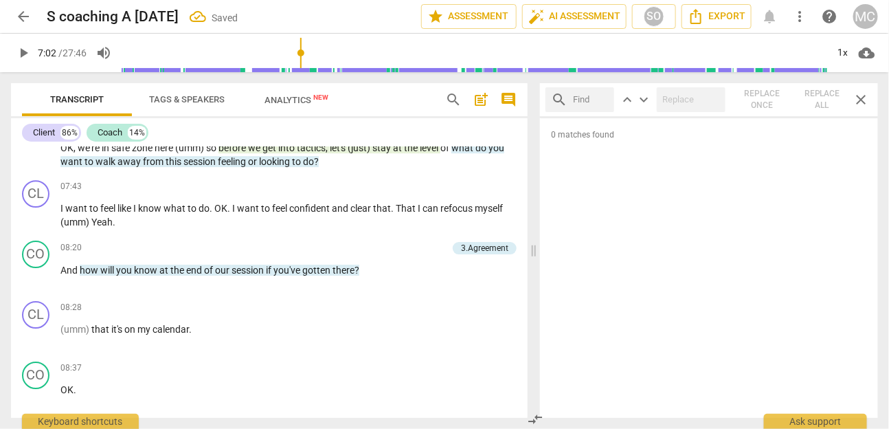
scroll to position [1389, 0]
click at [651, 12] on div "SO" at bounding box center [654, 16] width 21 height 21
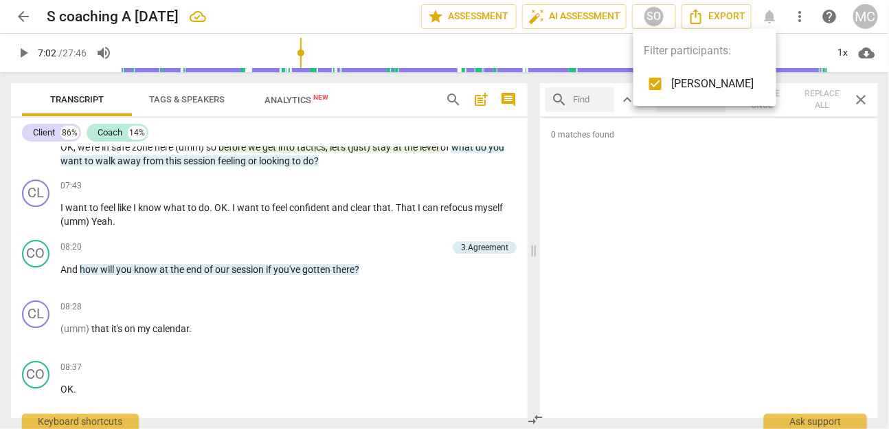
click at [585, 178] on div at bounding box center [444, 214] width 889 height 429
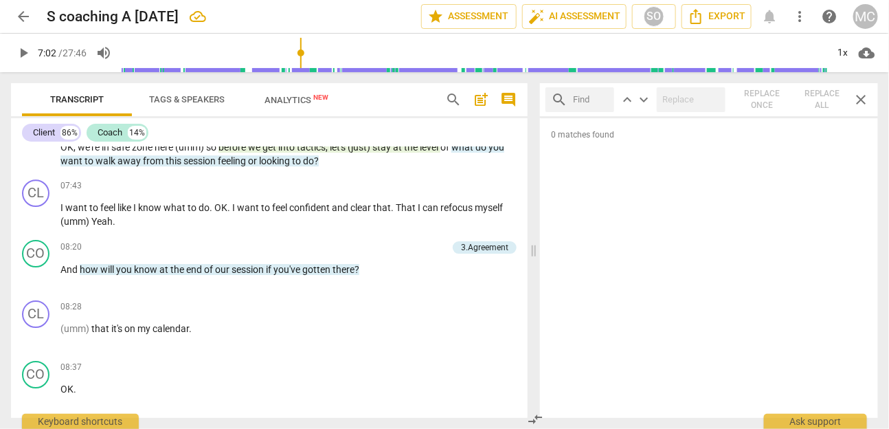
click at [504, 100] on span "comment" at bounding box center [508, 99] width 16 height 16
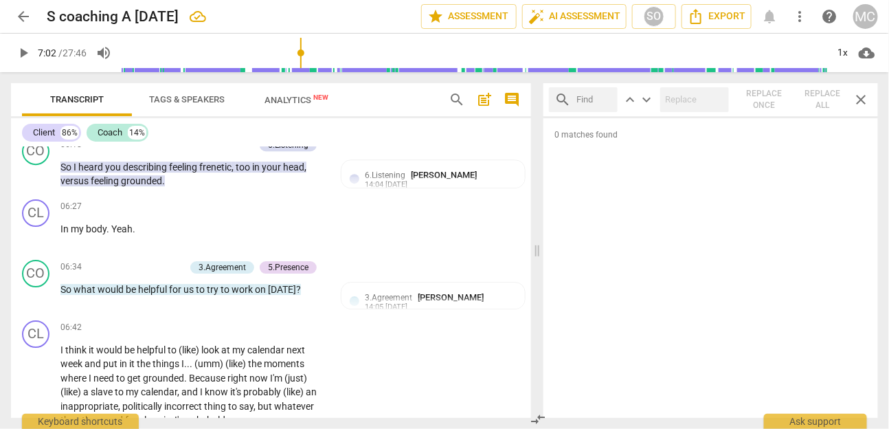
scroll to position [1718, 0]
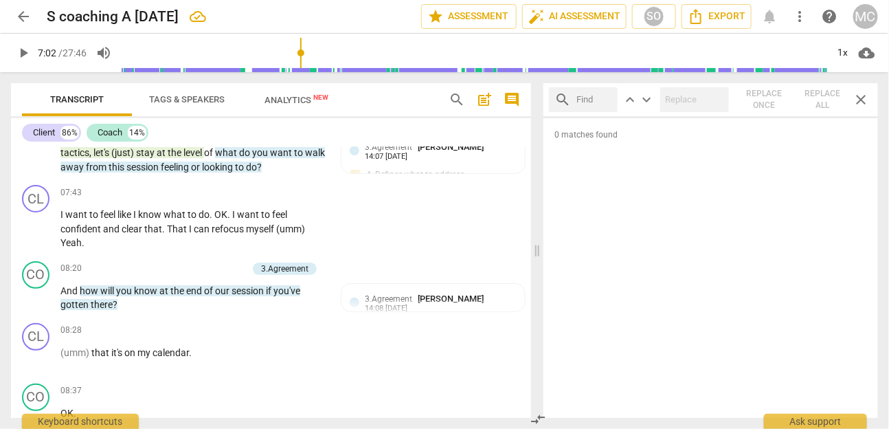
click at [651, 100] on span "close" at bounding box center [861, 99] width 16 height 16
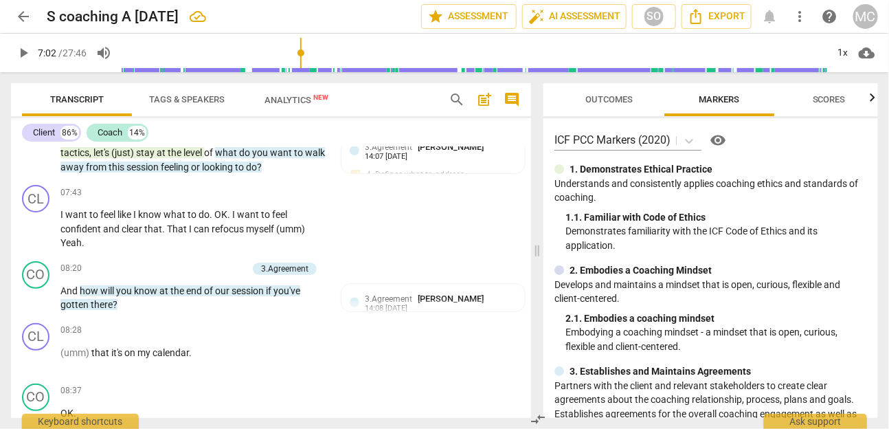
click at [619, 109] on button "Outcomes" at bounding box center [610, 99] width 110 height 33
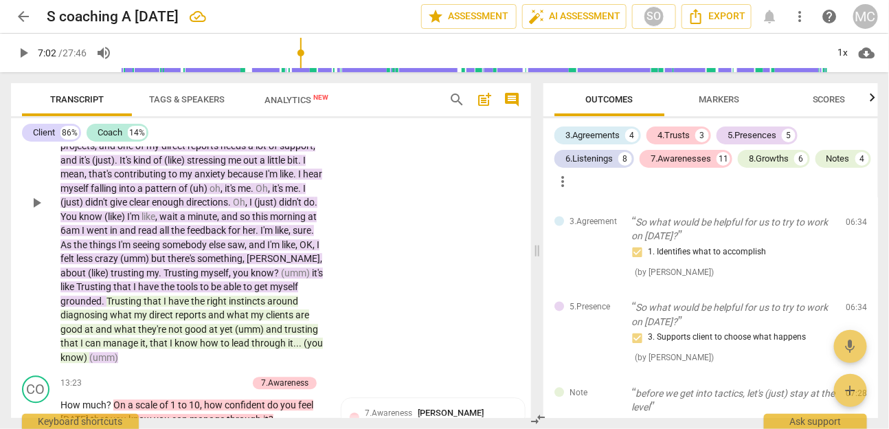
scroll to position [2740, 0]
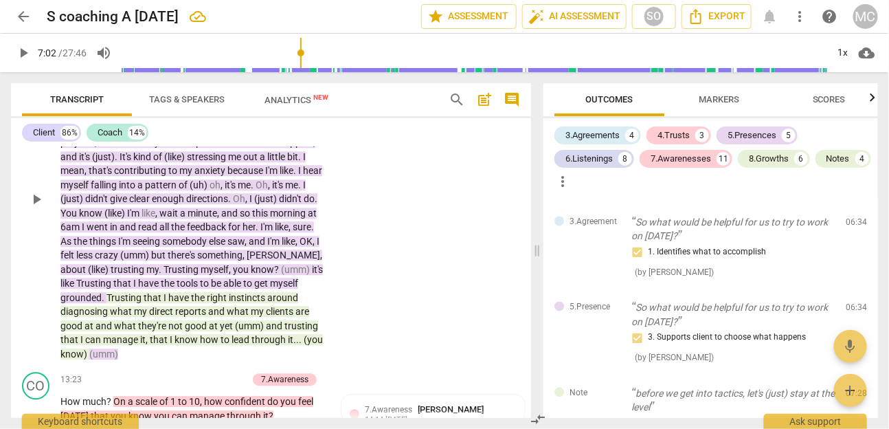
click at [251, 309] on span "what" at bounding box center [239, 311] width 24 height 11
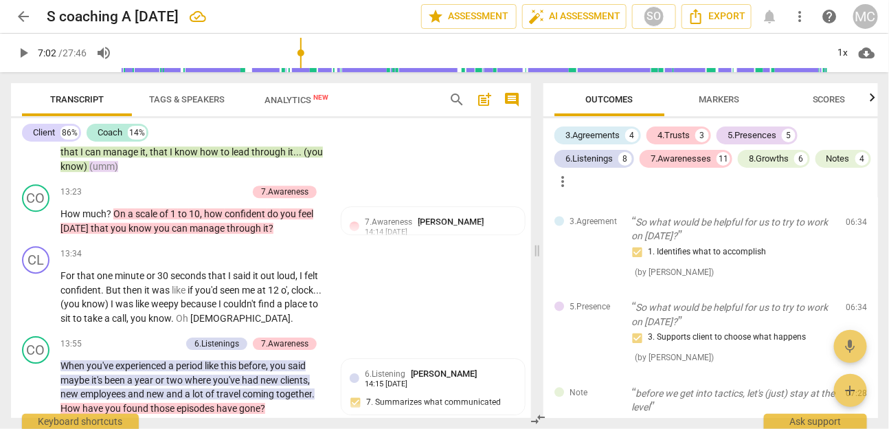
scroll to position [2931, 0]
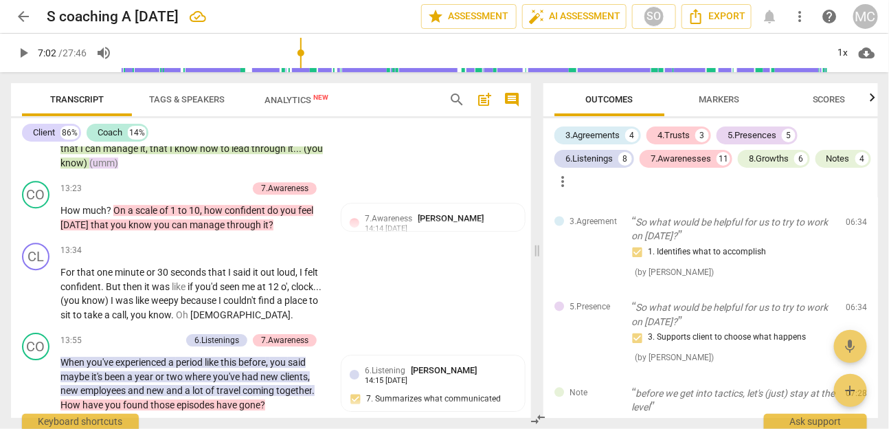
click at [14, 18] on span "arrow_back" at bounding box center [23, 16] width 25 height 16
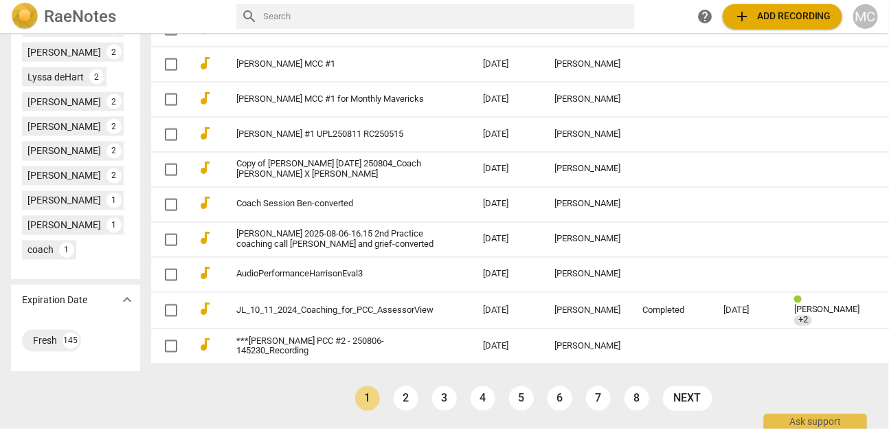
scroll to position [720, 0]
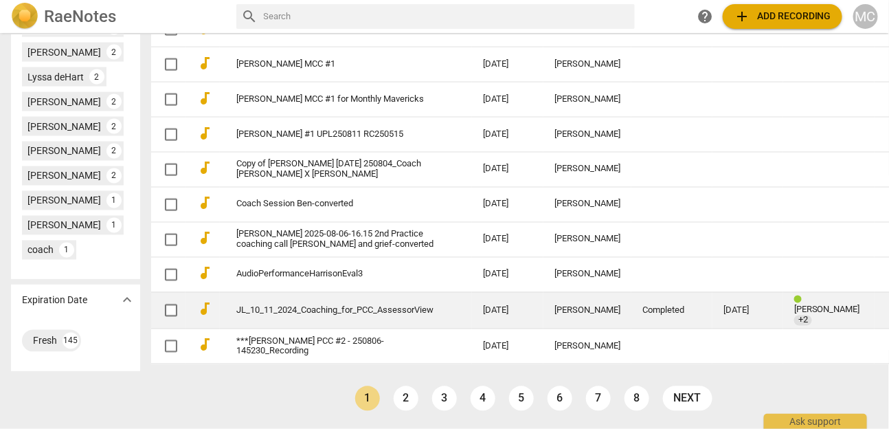
click at [651, 314] on span "more_vert" at bounding box center [894, 310] width 16 height 16
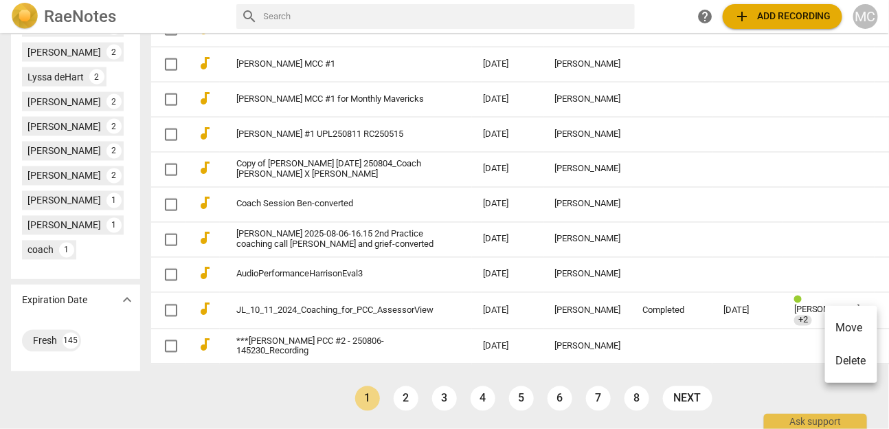
click at [651, 314] on li "Move" at bounding box center [851, 327] width 52 height 33
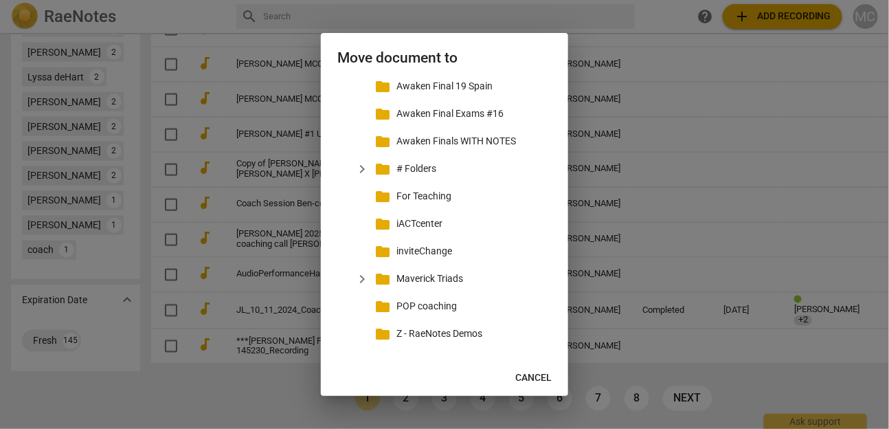
scroll to position [203, 0]
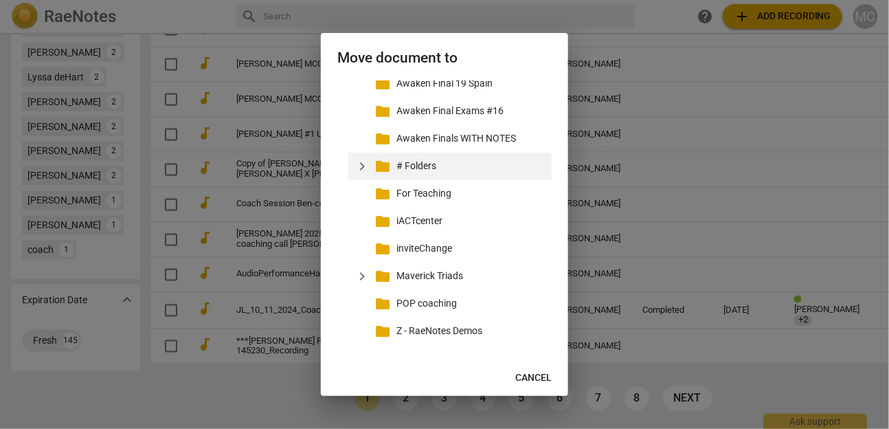
click at [361, 163] on span "expand_more" at bounding box center [362, 166] width 16 height 16
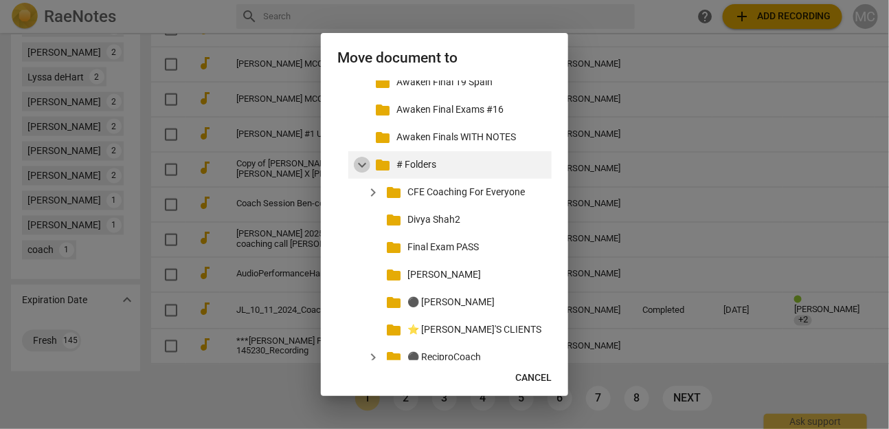
click at [359, 161] on span "expand_more" at bounding box center [362, 165] width 16 height 16
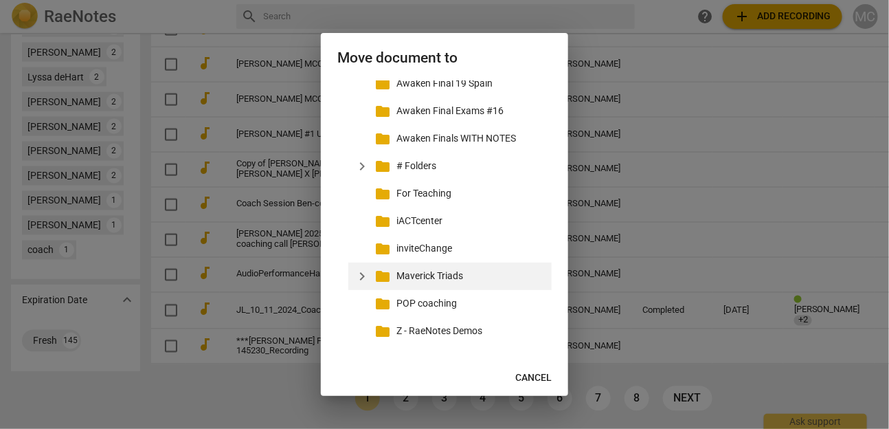
click at [362, 274] on span "expand_more" at bounding box center [362, 276] width 16 height 16
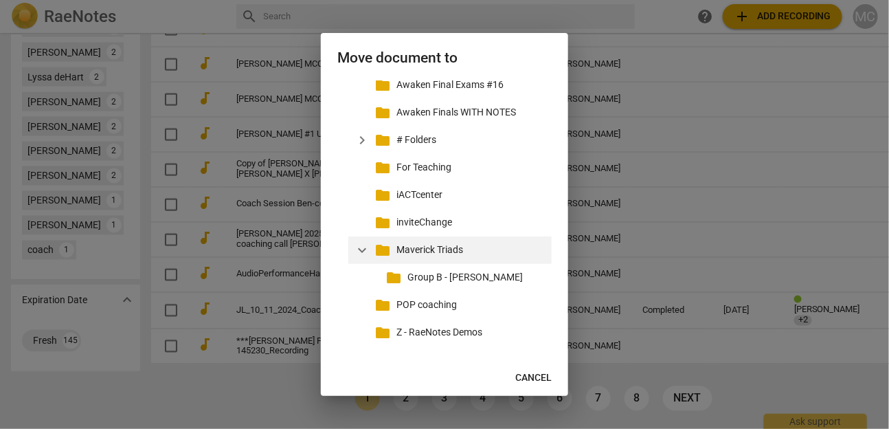
click at [361, 256] on span "expand_more" at bounding box center [362, 250] width 16 height 16
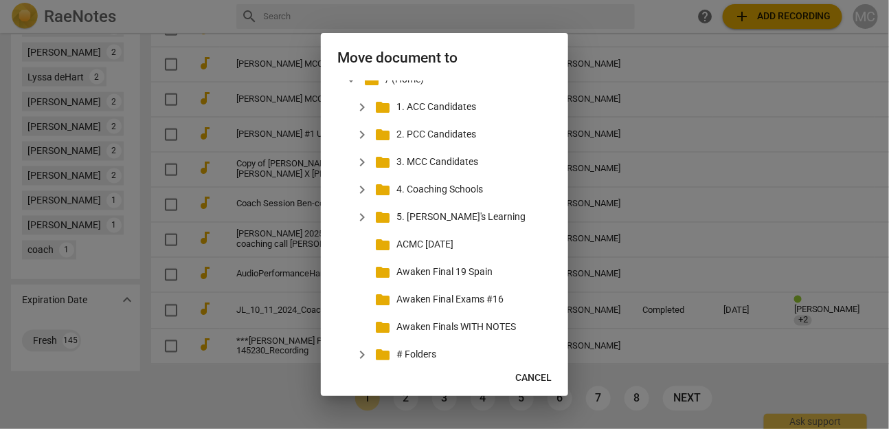
scroll to position [13, 0]
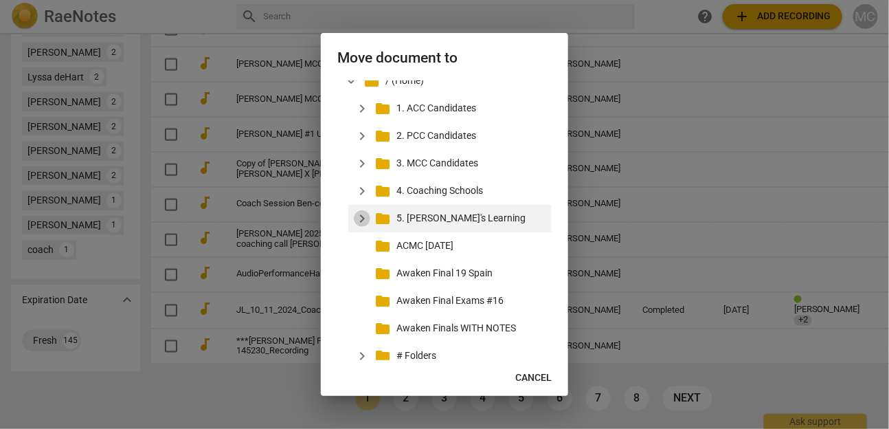
click at [359, 222] on span "expand_more" at bounding box center [362, 218] width 16 height 16
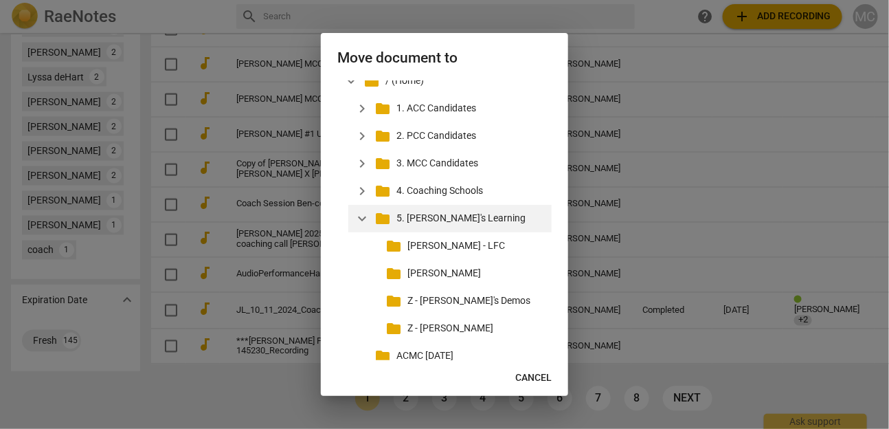
click at [359, 222] on span "expand_more" at bounding box center [362, 218] width 16 height 16
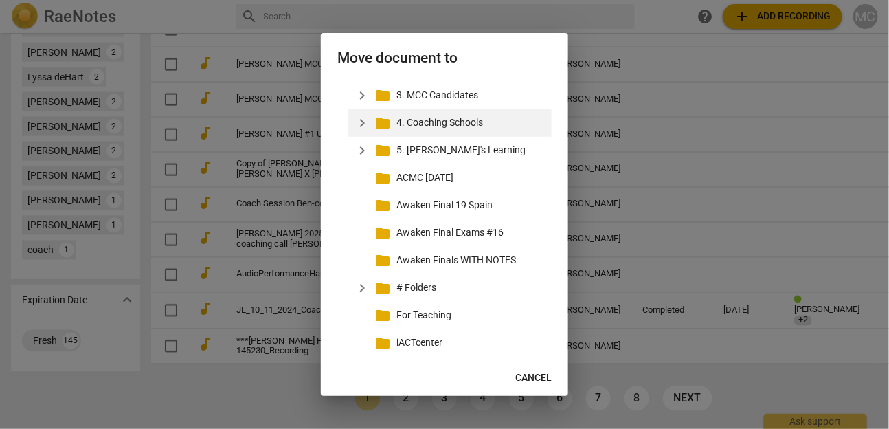
scroll to position [0, 0]
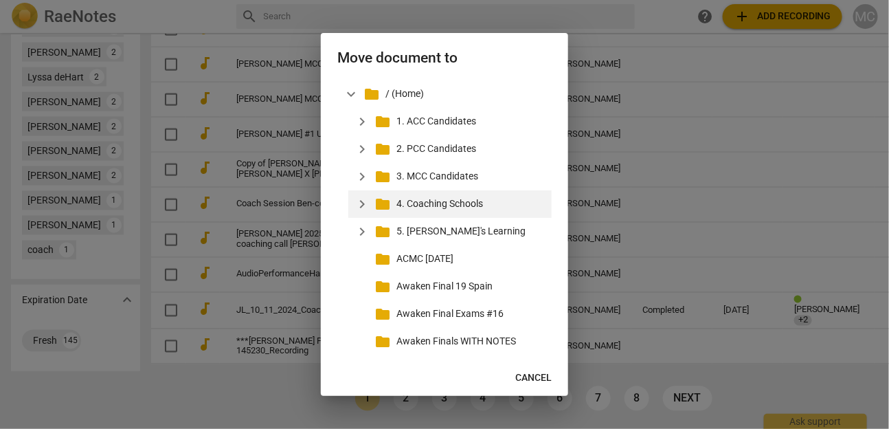
click at [363, 209] on span "expand_more" at bounding box center [362, 204] width 16 height 16
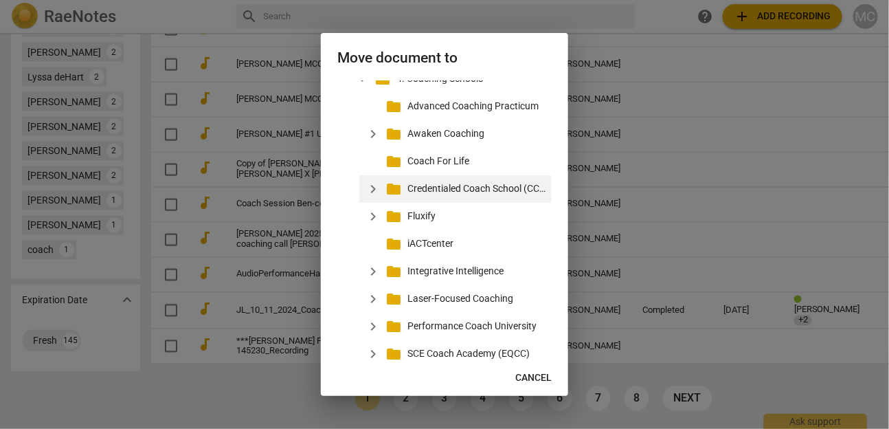
scroll to position [127, 0]
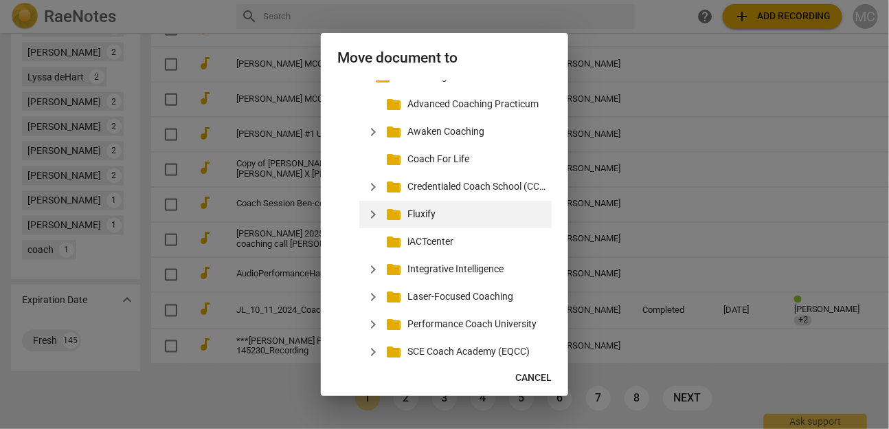
click at [430, 219] on p "Fluxify" at bounding box center [476, 214] width 139 height 14
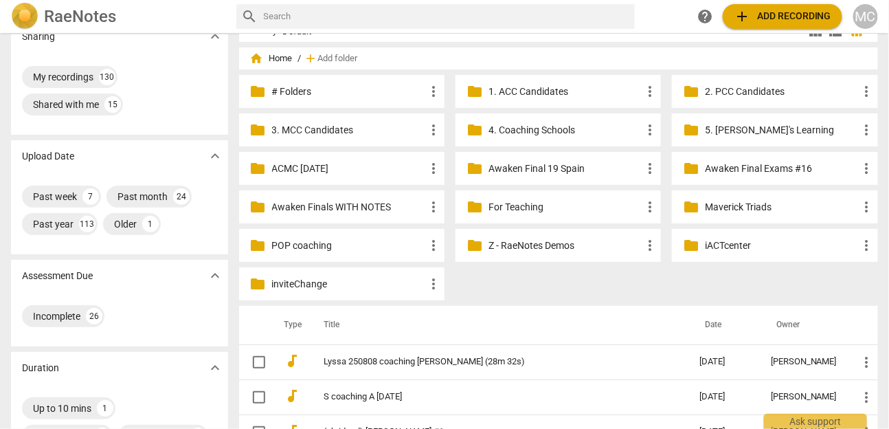
scroll to position [0, 0]
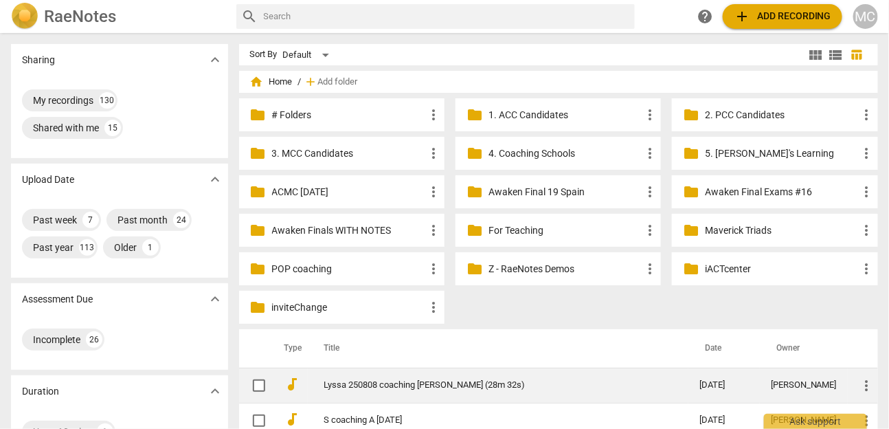
click at [404, 314] on link "Lyssa 250808 coaching [PERSON_NAME] (28m 32s)" at bounding box center [487, 385] width 326 height 10
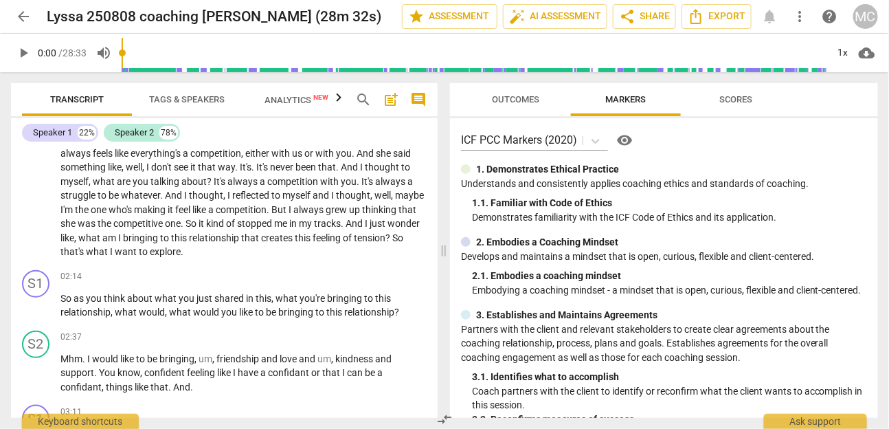
scroll to position [370, 0]
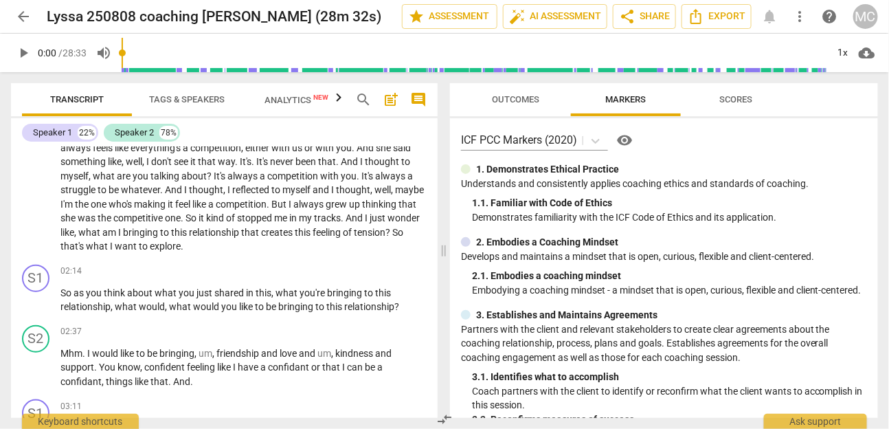
click at [651, 10] on span "more_vert" at bounding box center [800, 16] width 16 height 16
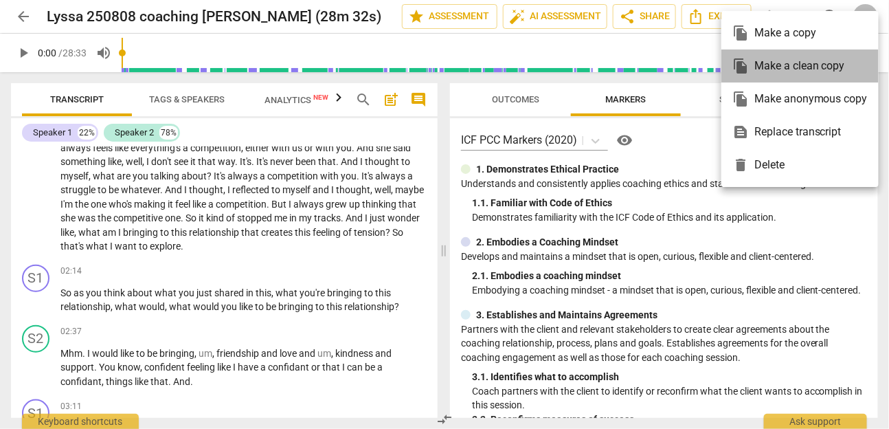
click at [651, 69] on div "file_copy Make a clean copy" at bounding box center [799, 65] width 135 height 33
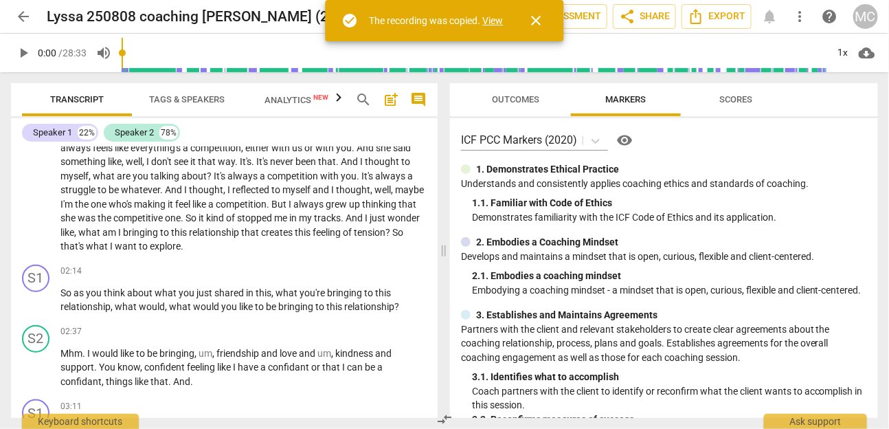
click at [491, 24] on link "View" at bounding box center [493, 20] width 21 height 11
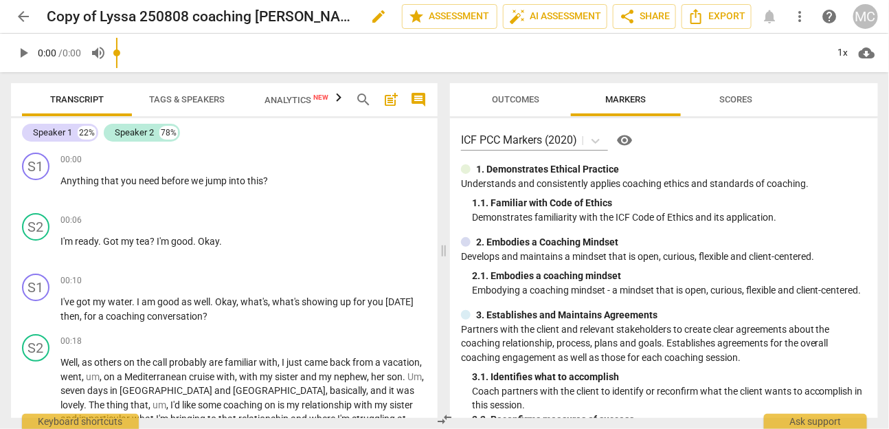
click at [377, 14] on span "edit" at bounding box center [378, 16] width 16 height 16
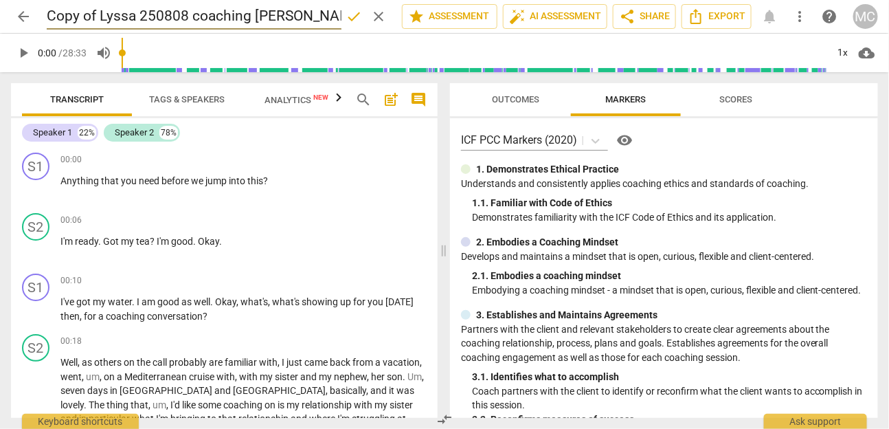
scroll to position [0, 30]
click at [109, 17] on input "Copy of Lyssa 250808 coaching [PERSON_NAME] (28m 32s)" at bounding box center [194, 16] width 295 height 26
type input "LDH Version - Lyssa 250808 coaching [PERSON_NAME] (28m 32s)"
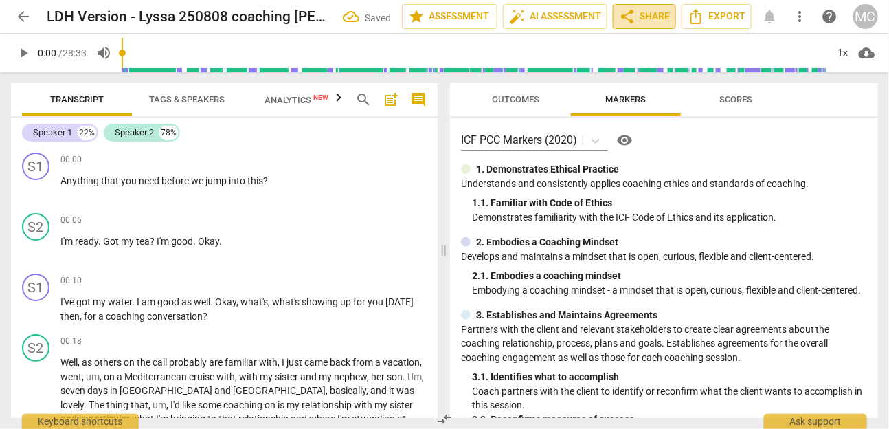
click at [647, 21] on span "share Share" at bounding box center [644, 16] width 51 height 16
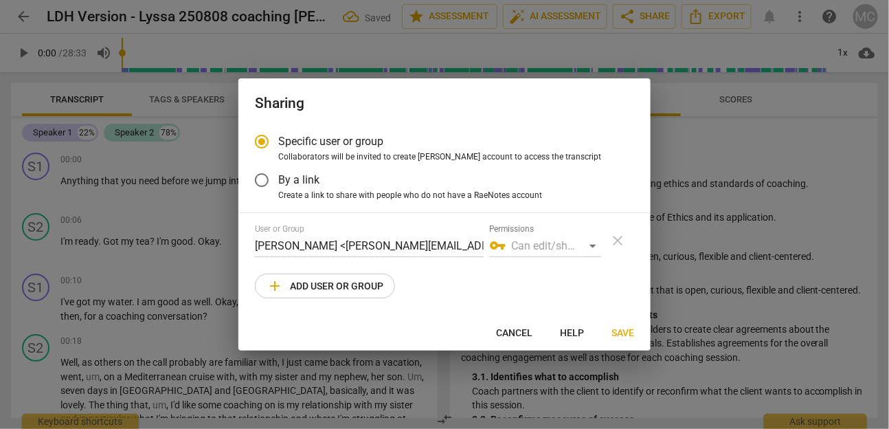
click at [326, 297] on button "add Add user or group" at bounding box center [325, 285] width 140 height 25
radio input "false"
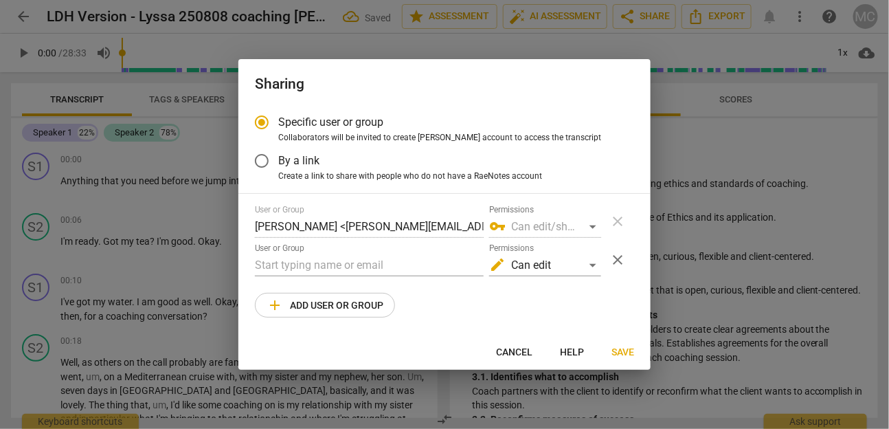
click at [344, 280] on div "User or Group [PERSON_NAME] <[PERSON_NAME][EMAIL_ADDRESS][DOMAIN_NAME]> Permiss…" at bounding box center [444, 261] width 379 height 113
click at [357, 266] on input "text" at bounding box center [369, 265] width 229 height 22
type input "[EMAIL_ADDRESS][DOMAIN_NAME]"
click at [368, 304] on span "add Add user or group" at bounding box center [325, 305] width 117 height 16
radio input "false"
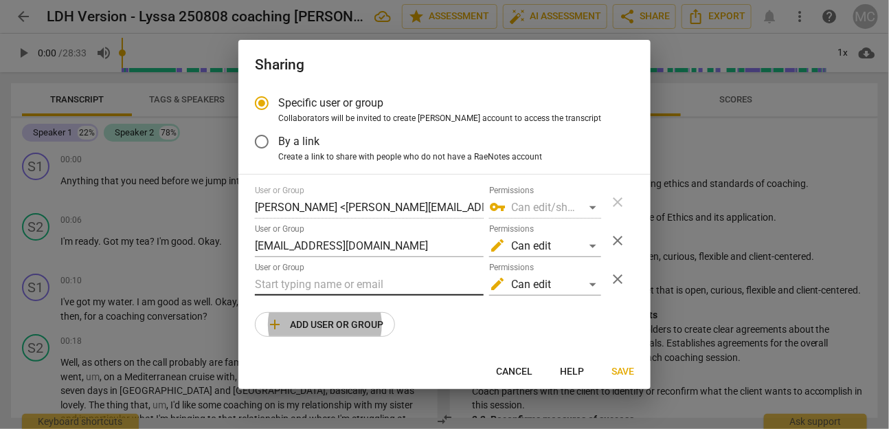
click at [328, 277] on input "text" at bounding box center [369, 284] width 229 height 22
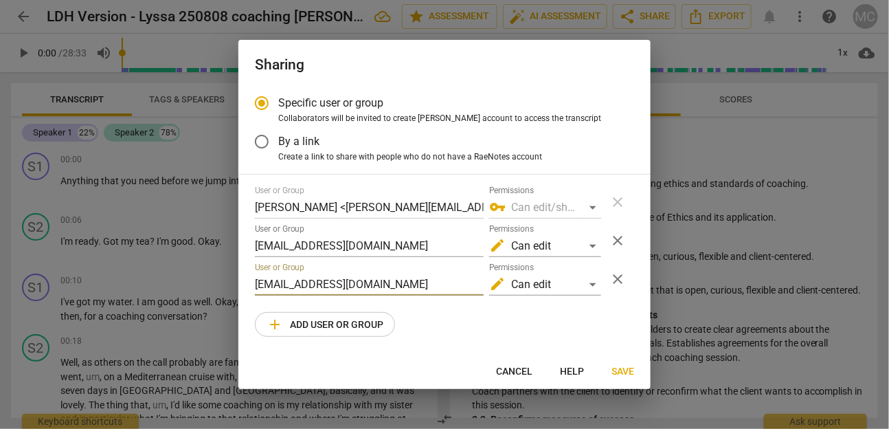
type input "[EMAIL_ADDRESS][DOMAIN_NAME]"
click at [634, 314] on span "Save" at bounding box center [623, 372] width 23 height 14
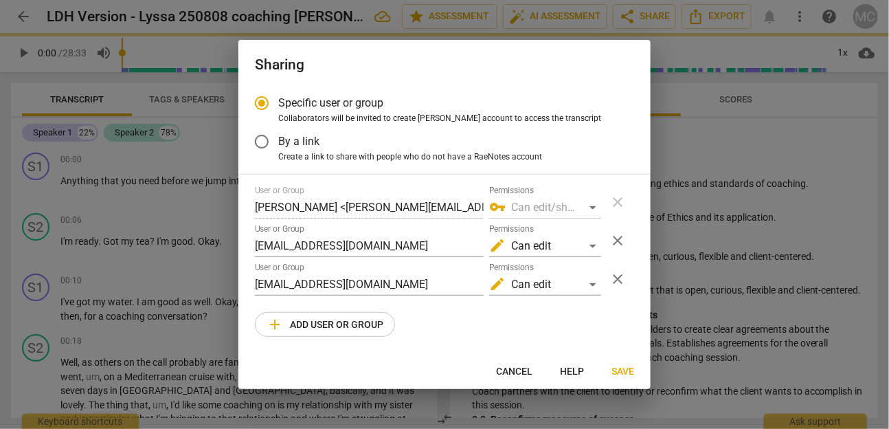
radio input "false"
type input "[PERSON_NAME] <[PERSON_NAME][EMAIL_ADDRESS][DOMAIN_NAME]>"
type input "[PERSON_NAME] <[EMAIL_ADDRESS][DOMAIN_NAME]>"
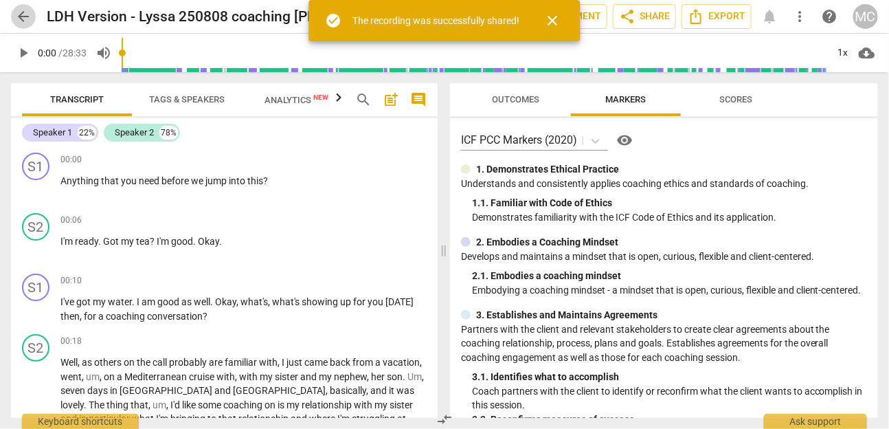
click at [24, 17] on span "arrow_back" at bounding box center [23, 16] width 16 height 16
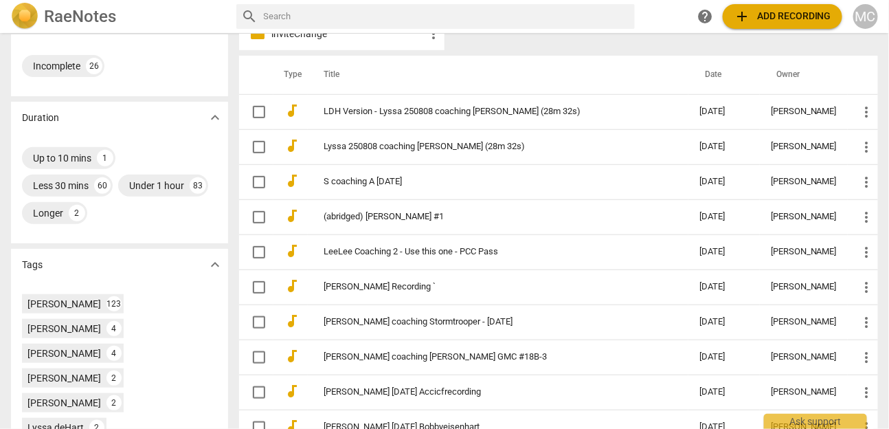
scroll to position [287, 0]
